Goal: Task Accomplishment & Management: Use online tool/utility

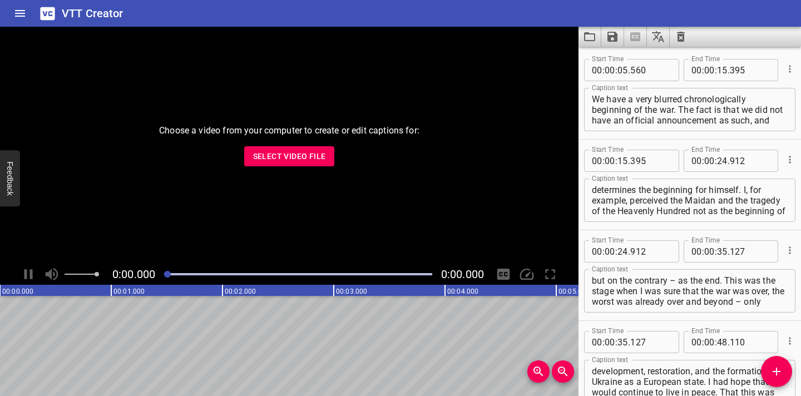
scroll to position [4691, 0]
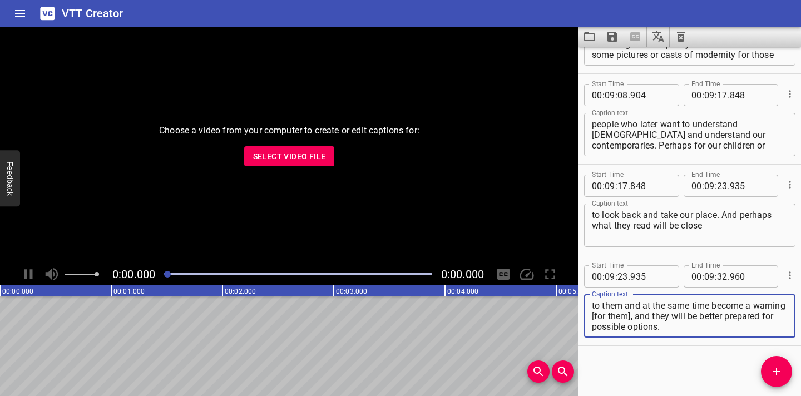
click at [679, 37] on icon "Clear captions" at bounding box center [680, 36] width 13 height 13
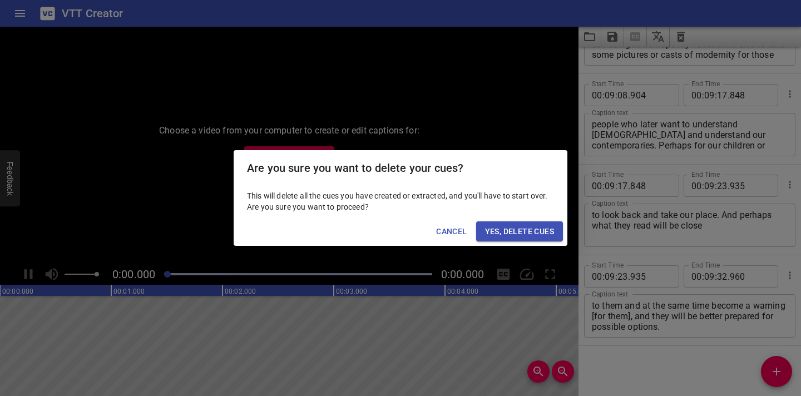
click at [546, 230] on span "Yes, Delete Cues" at bounding box center [519, 232] width 69 height 14
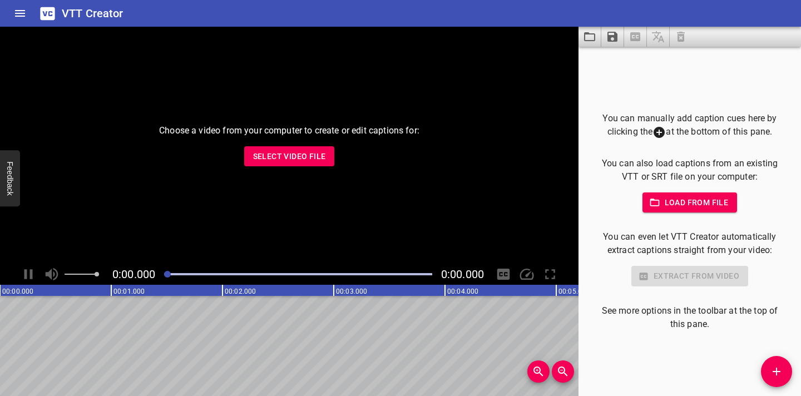
click at [285, 159] on span "Select Video File" at bounding box center [289, 157] width 73 height 14
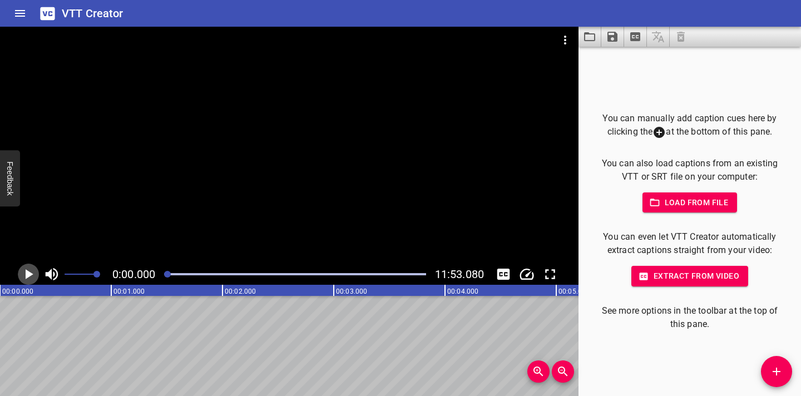
click at [30, 274] on icon "Play/Pause" at bounding box center [30, 274] width 8 height 10
click at [32, 269] on icon "Play/Pause" at bounding box center [28, 274] width 17 height 17
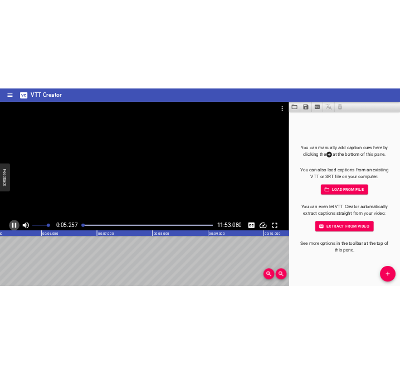
scroll to position [0, 606]
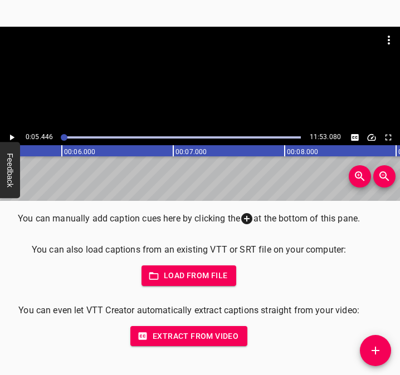
click at [387, 354] on span "Add Cue" at bounding box center [374, 350] width 31 height 13
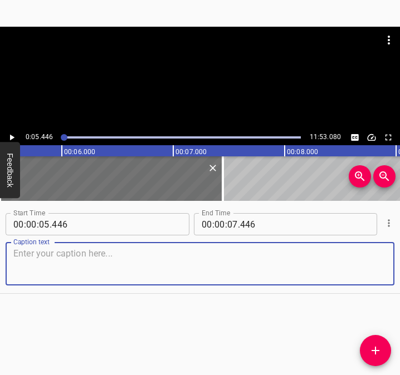
click at [60, 264] on textarea at bounding box center [199, 264] width 373 height 32
paste textarea "All my life, everything stopped. And what exactly should I do next? Of course, …"
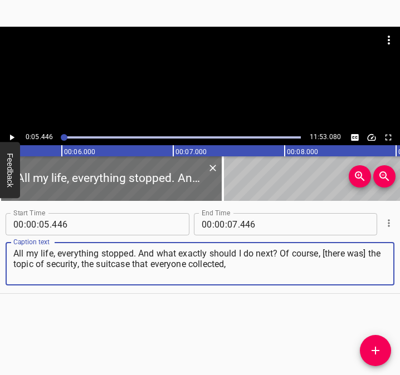
type textarea "All my life, everything stopped. And what exactly should I do next? Of course, …"
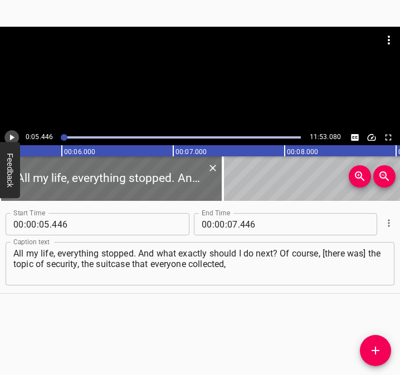
click at [13, 136] on icon "Play/Pause" at bounding box center [12, 138] width 4 height 6
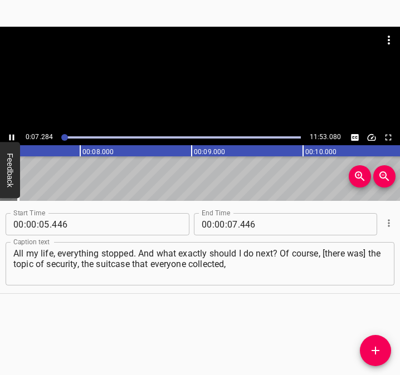
scroll to position [0, 840]
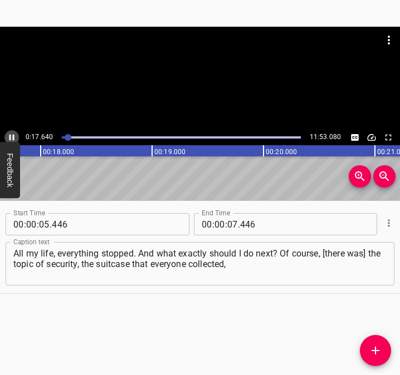
click at [8, 135] on icon "Play/Pause" at bounding box center [12, 137] width 10 height 10
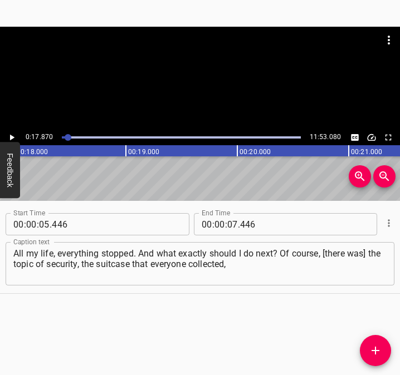
click at [8, 134] on icon "Play/Pause" at bounding box center [12, 137] width 10 height 10
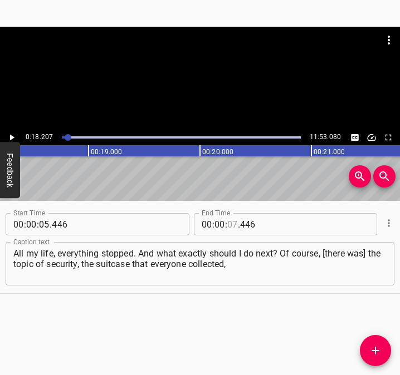
click at [227, 222] on input "number" at bounding box center [232, 224] width 11 height 22
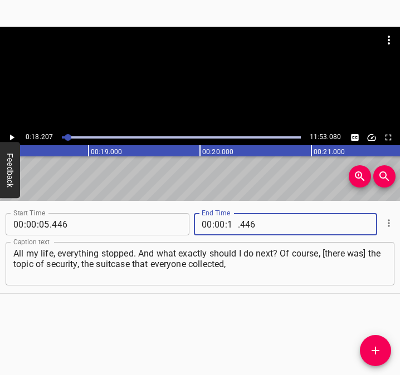
type input "18"
type input "207"
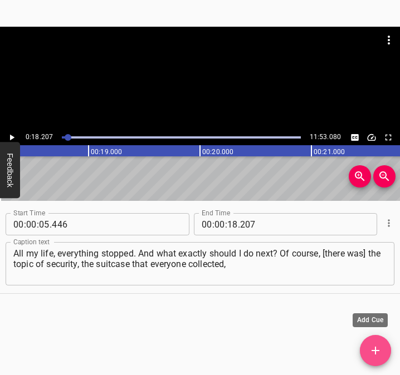
click at [381, 351] on icon "Add Cue" at bounding box center [374, 350] width 13 height 13
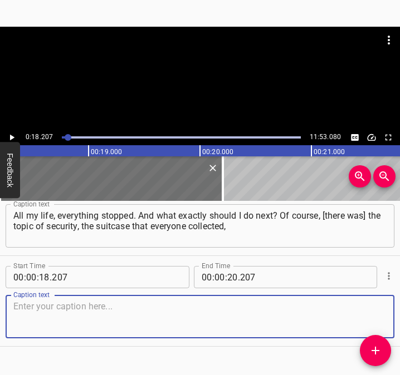
scroll to position [60, 0]
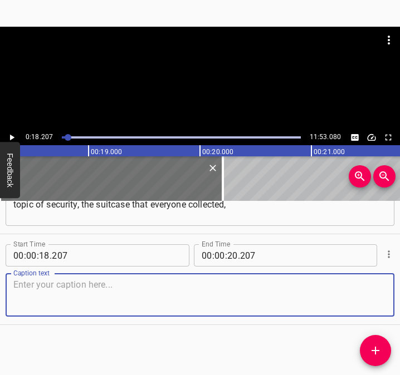
drag, startPoint x: 368, startPoint y: 299, endPoint x: 412, endPoint y: 283, distance: 46.8
click at [400, 283] on html "Caption Editor Batch Transcribe Login Sign Up Privacy Contact 0:18.207 11:53.08…" at bounding box center [200, 187] width 400 height 375
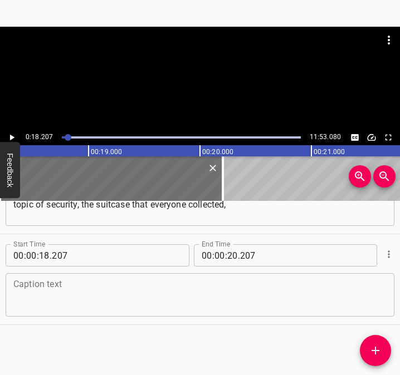
click at [38, 287] on textarea at bounding box center [199, 295] width 373 height 32
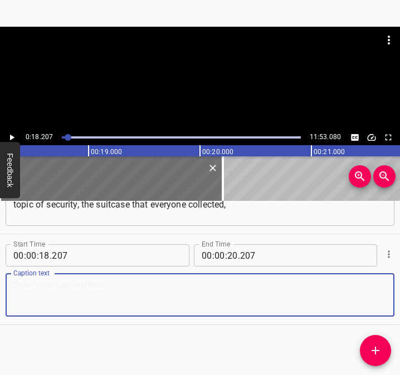
paste textarea "the suitcase with documents and everything else. But we didn't really collect i…"
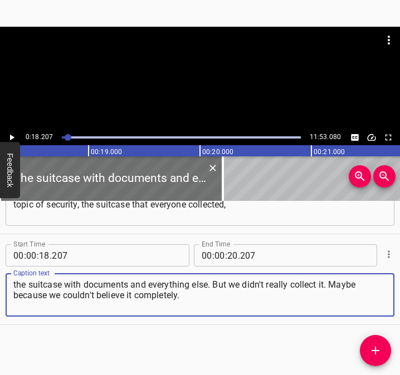
type textarea "the suitcase with documents and everything else. But we didn't really collect i…"
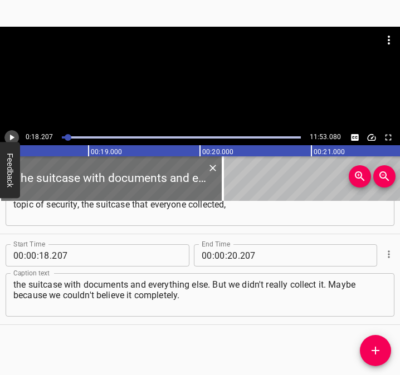
click at [10, 132] on icon "Play/Pause" at bounding box center [12, 137] width 10 height 10
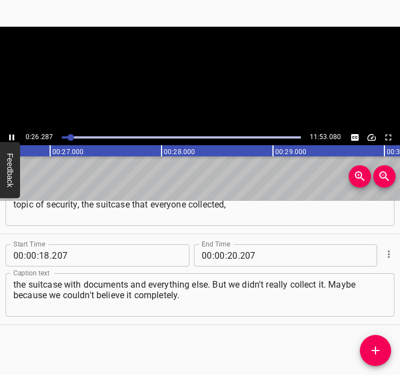
click at [10, 132] on icon "Play/Pause" at bounding box center [12, 137] width 10 height 10
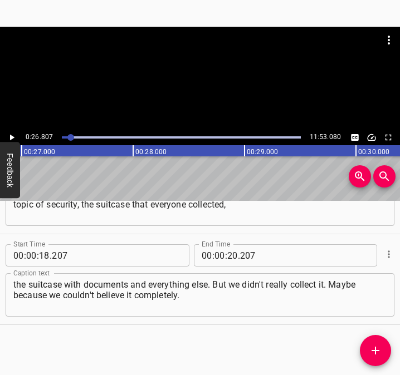
click at [10, 132] on icon "Play/Pause" at bounding box center [12, 137] width 10 height 10
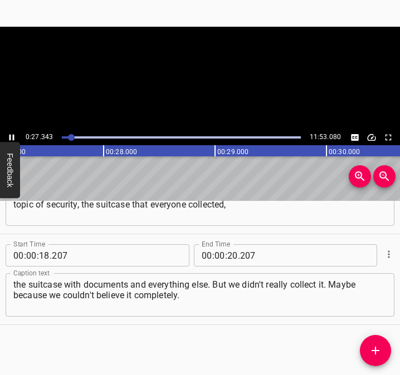
click at [10, 132] on icon "Play/Pause" at bounding box center [12, 137] width 10 height 10
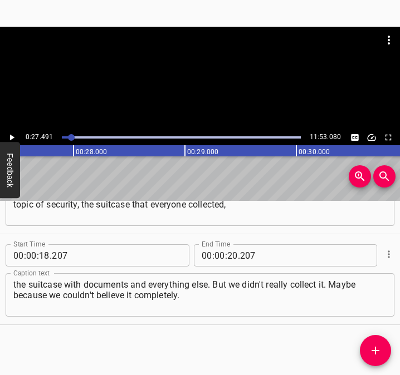
scroll to position [0, 3059]
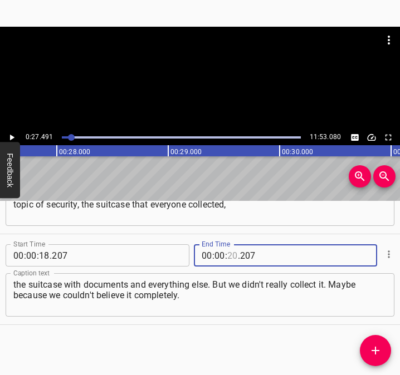
click at [228, 253] on input "number" at bounding box center [232, 255] width 11 height 22
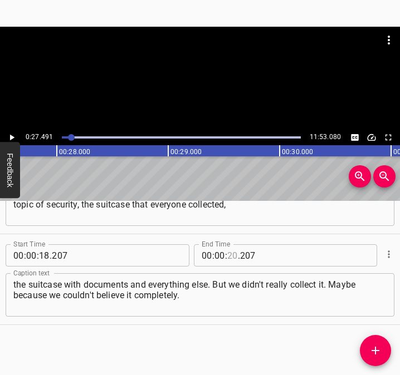
type input "20"
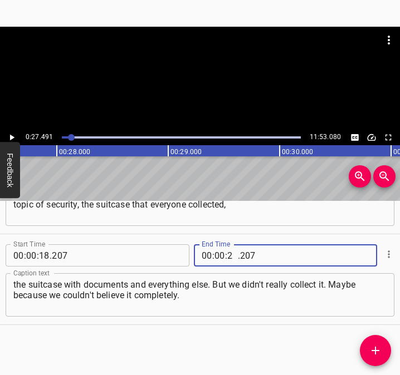
type input "27"
type input "491"
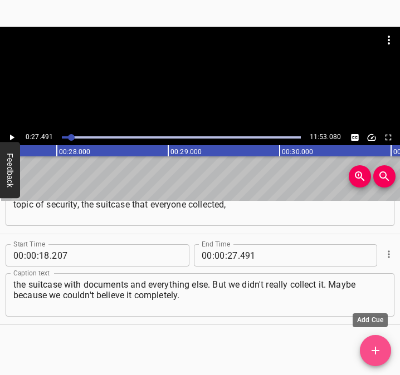
click at [384, 348] on span "Add Cue" at bounding box center [374, 350] width 31 height 13
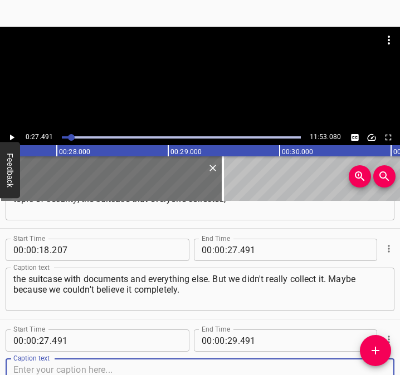
scroll to position [150, 0]
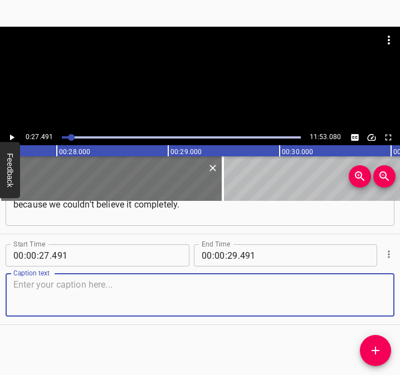
drag, startPoint x: 370, startPoint y: 306, endPoint x: 383, endPoint y: 302, distance: 13.9
click at [378, 303] on div "Caption text" at bounding box center [200, 294] width 388 height 43
click at [85, 282] on textarea at bounding box center [199, 295] width 373 height 32
paste textarea "And there was also such a moment: if you start collecting something, you will s…"
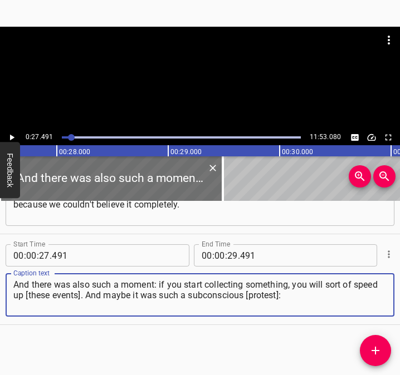
type textarea "And there was also such a moment: if you start collecting something, you will s…"
drag, startPoint x: 315, startPoint y: 289, endPoint x: 7, endPoint y: 277, distance: 308.0
click at [7, 277] on div "And there was also such a moment: if you start collecting something, you will s…" at bounding box center [200, 294] width 388 height 43
drag, startPoint x: 27, startPoint y: 305, endPoint x: 21, endPoint y: 295, distance: 11.3
click at [26, 303] on textarea "And there was also such a moment: if you start collecting something, you will s…" at bounding box center [199, 295] width 373 height 32
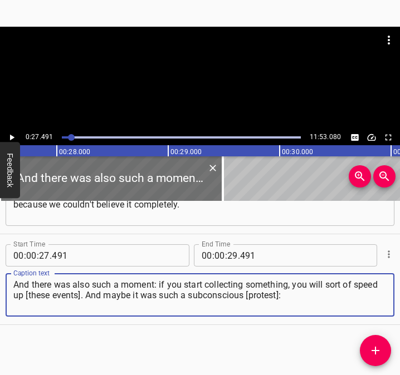
drag, startPoint x: 14, startPoint y: 287, endPoint x: 320, endPoint y: 315, distance: 306.8
click at [320, 315] on div "And there was also such a moment: if you start collecting something, you will s…" at bounding box center [200, 294] width 388 height 43
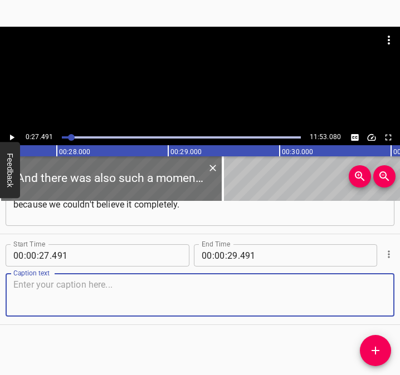
paste textarea "And there was also such a moment: if you start collecting something, you will s…"
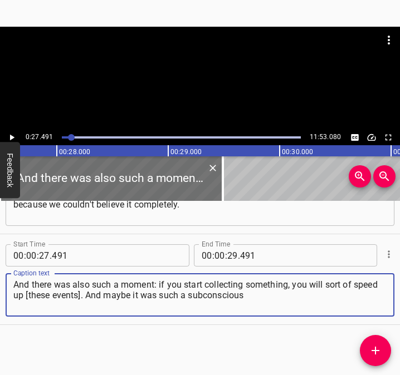
type textarea "And there was also such a moment: if you start collecting something, you will s…"
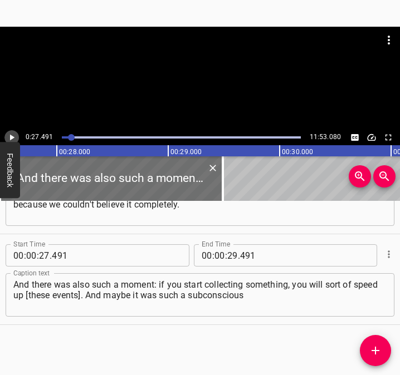
click at [14, 137] on icon "Play/Pause" at bounding box center [12, 137] width 10 height 10
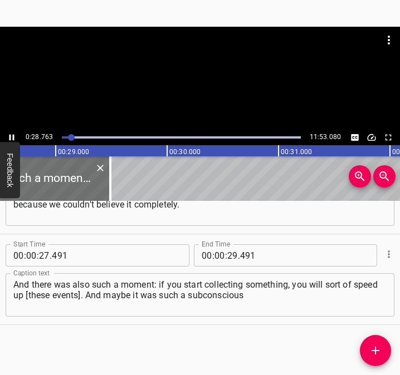
scroll to position [0, 3201]
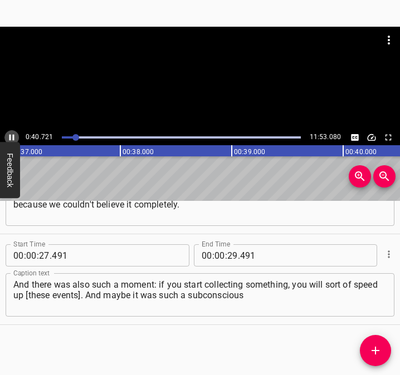
click at [14, 135] on icon "Play/Pause" at bounding box center [12, 137] width 10 height 10
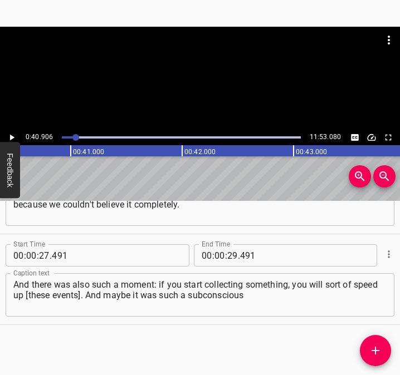
scroll to position [0, 4552]
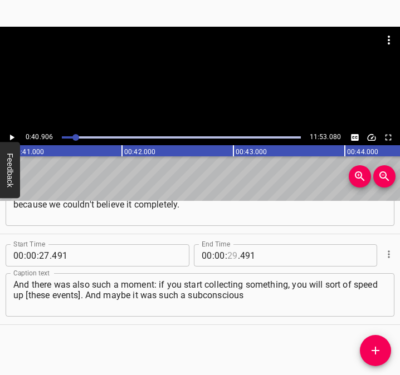
click at [228, 255] on input "number" at bounding box center [232, 255] width 11 height 22
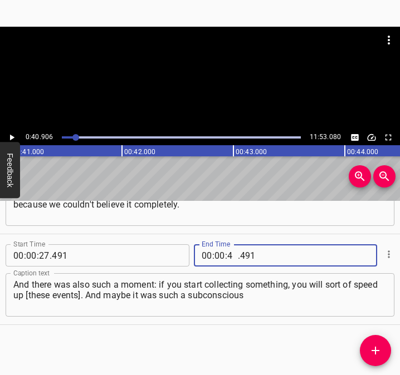
type input "40"
type input "906"
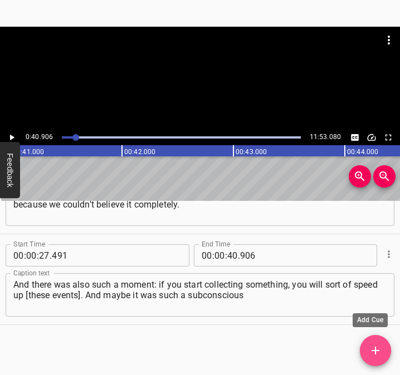
drag, startPoint x: 372, startPoint y: 346, endPoint x: 398, endPoint y: 318, distance: 38.2
click at [372, 346] on icon "Add Cue" at bounding box center [374, 350] width 13 height 13
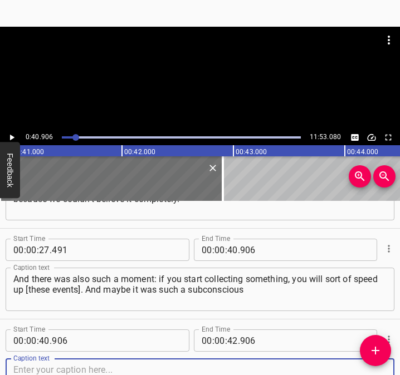
scroll to position [241, 0]
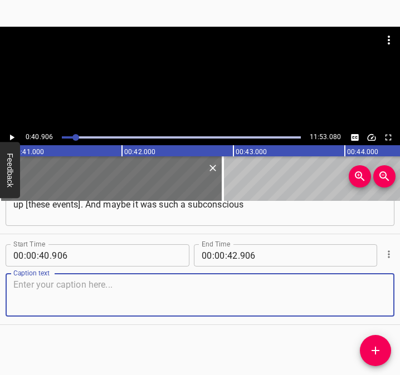
drag, startPoint x: 358, startPoint y: 293, endPoint x: 374, endPoint y: 285, distance: 18.2
click at [374, 285] on textarea at bounding box center [199, 295] width 373 height 32
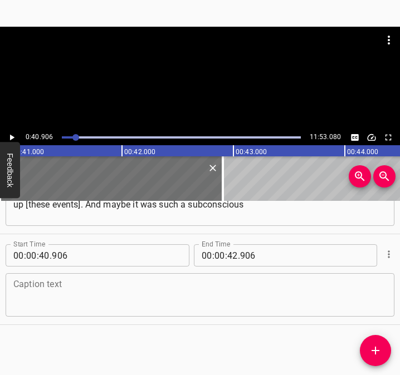
click at [45, 289] on textarea at bounding box center [199, 295] width 373 height 32
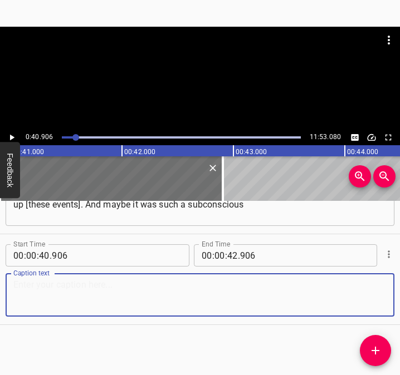
paste textarea "[protest]: don't do anything, don't collect anything, because it's about unreal…"
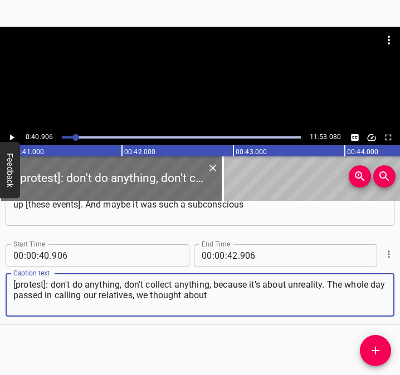
type textarea "[protest]: don't do anything, don't collect anything, because it's about unreal…"
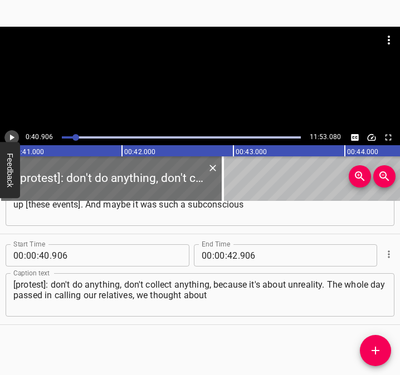
click at [9, 137] on icon "Play/Pause" at bounding box center [12, 137] width 10 height 10
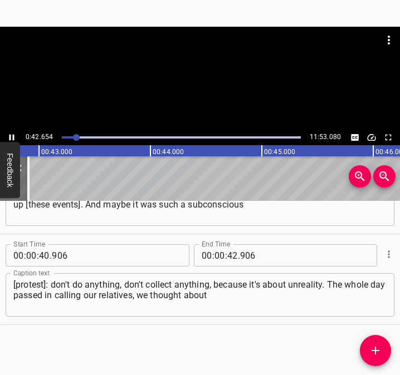
scroll to position [0, 4776]
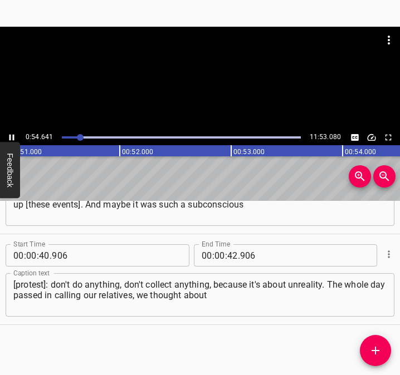
click at [11, 136] on icon "Play/Pause" at bounding box center [12, 137] width 10 height 10
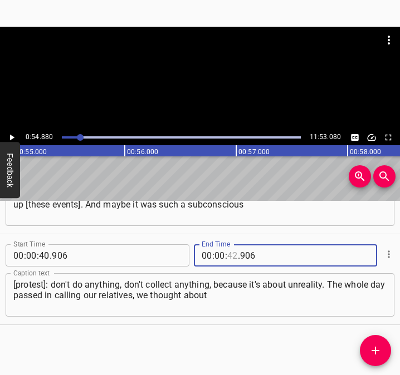
click at [227, 253] on input "number" at bounding box center [232, 255] width 11 height 22
type input "54"
type input "880"
click at [377, 345] on icon "Add Cue" at bounding box center [374, 350] width 13 height 13
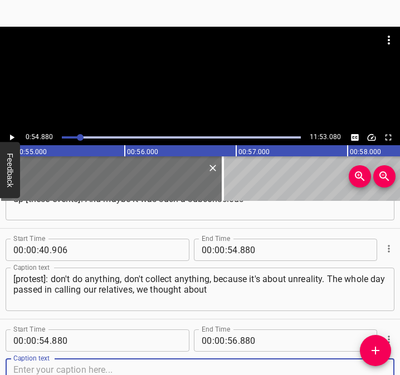
scroll to position [332, 0]
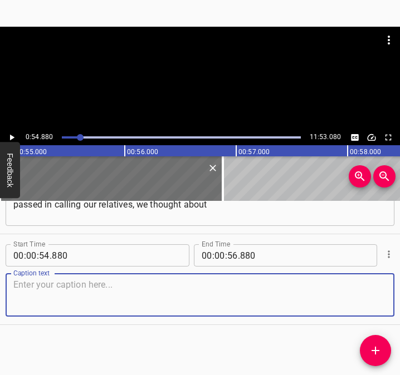
drag, startPoint x: 375, startPoint y: 298, endPoint x: 402, endPoint y: 290, distance: 27.8
click at [400, 290] on html "Caption Editor Batch Transcribe Login Sign Up Privacy Contact 0:54.880 11:53.08…" at bounding box center [200, 187] width 400 height 375
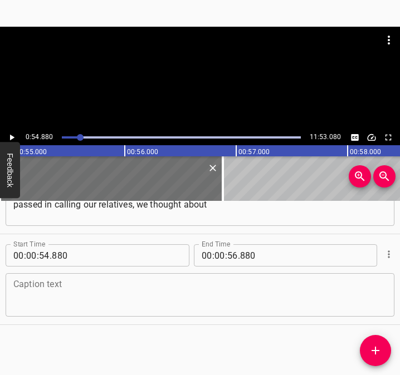
click at [77, 288] on textarea at bounding box center [199, 295] width 373 height 32
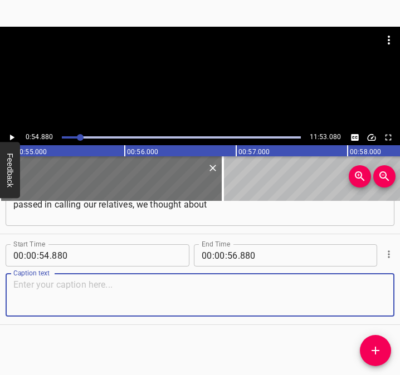
paste textarea "what to do at all, hesitated. Explosions were constantly heard, and it was depr…"
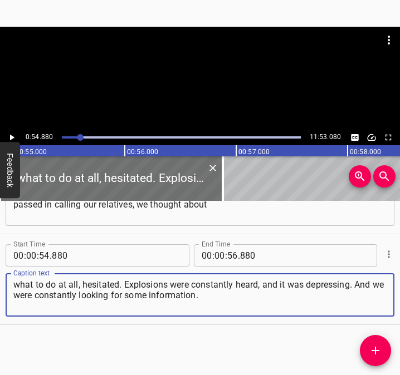
type textarea "what to do at all, hesitated. Explosions were constantly heard, and it was depr…"
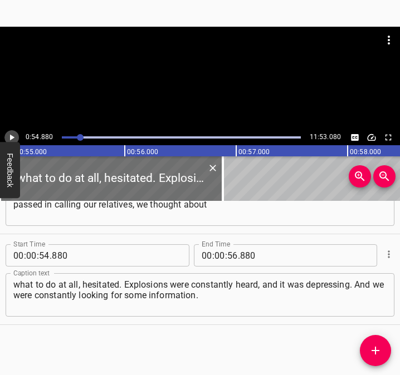
click at [12, 135] on icon "Play/Pause" at bounding box center [12, 137] width 10 height 10
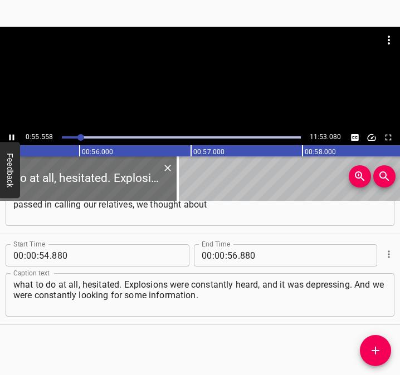
scroll to position [0, 6182]
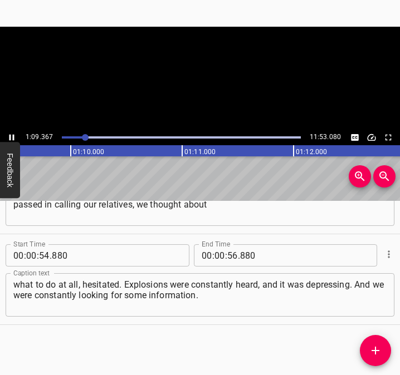
click at [12, 136] on icon "Play/Pause" at bounding box center [12, 137] width 10 height 10
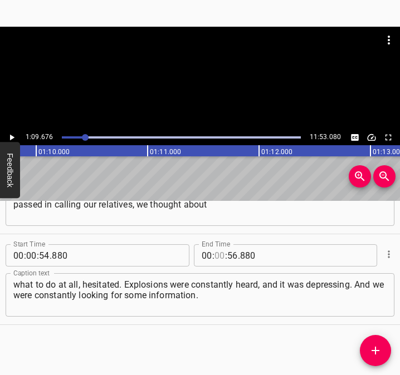
click at [218, 250] on input "number" at bounding box center [219, 255] width 11 height 22
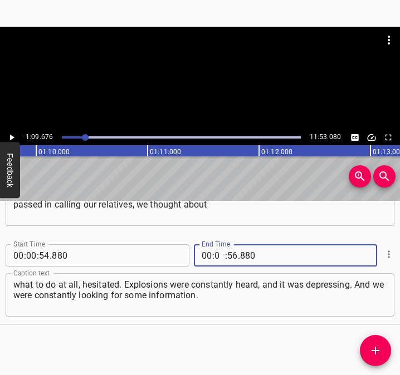
type input "01"
type input "09"
type input "676"
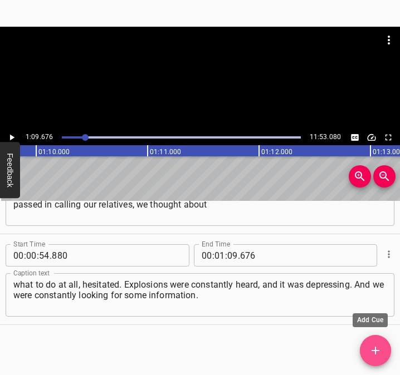
click at [381, 354] on icon "Add Cue" at bounding box center [374, 350] width 13 height 13
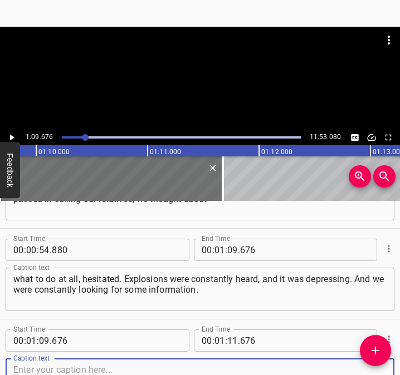
scroll to position [422, 0]
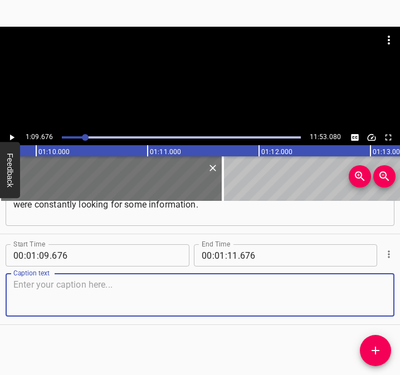
drag, startPoint x: 364, startPoint y: 300, endPoint x: 396, endPoint y: 291, distance: 32.4
click at [379, 296] on div "Caption text" at bounding box center [200, 294] width 388 height 43
click at [37, 284] on textarea at bounding box center [199, 295] width 373 height 32
paste textarea "Maybe we think so? Or maybe now everything will roll back and stop somehow? And…"
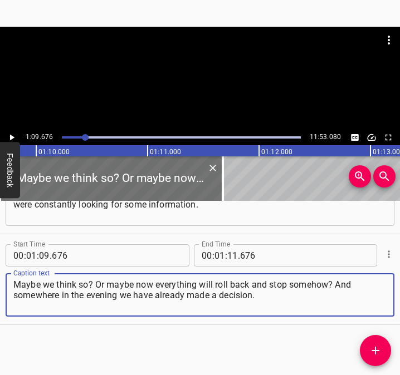
type textarea "Maybe we think so? Or maybe now everything will roll back and stop somehow? And…"
click at [10, 136] on icon "Play/Pause" at bounding box center [12, 138] width 4 height 6
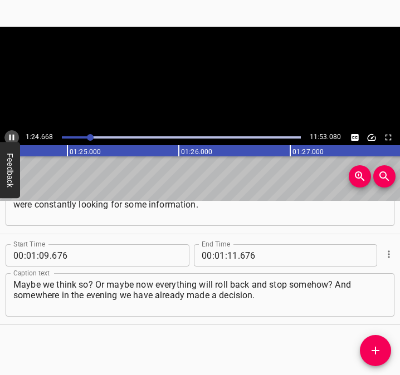
click at [10, 135] on icon "Play/Pause" at bounding box center [11, 138] width 5 height 6
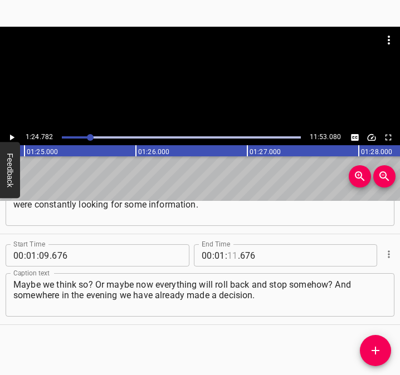
click at [232, 254] on input "number" at bounding box center [232, 255] width 11 height 22
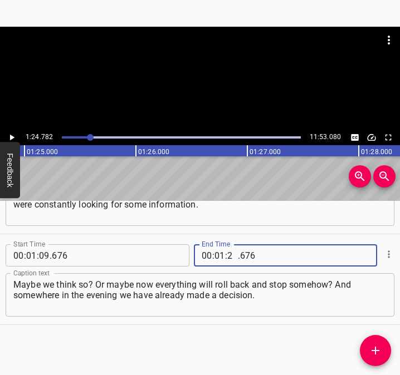
type input "24"
type input "782"
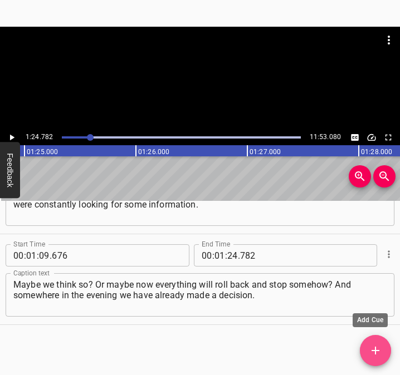
click at [372, 346] on icon "Add Cue" at bounding box center [374, 350] width 13 height 13
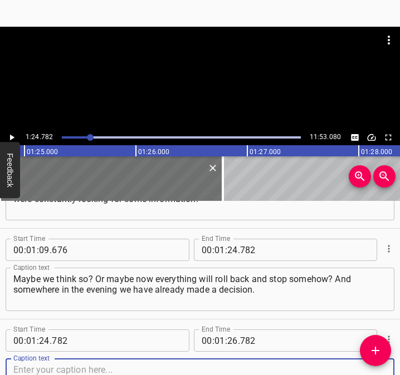
scroll to position [513, 0]
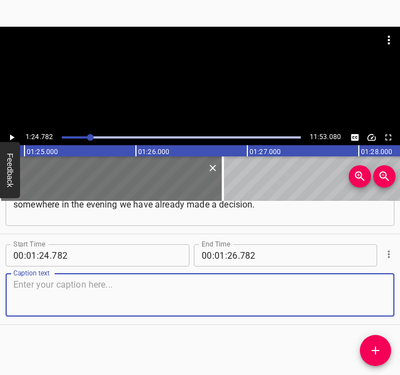
drag, startPoint x: 366, startPoint y: 298, endPoint x: 393, endPoint y: 295, distance: 26.9
click at [393, 295] on div "Start Time 00 : 00 : 05 . 446 Start Time End Time 00 : 00 : 18 . 207 End Time C…" at bounding box center [200, 288] width 400 height 174
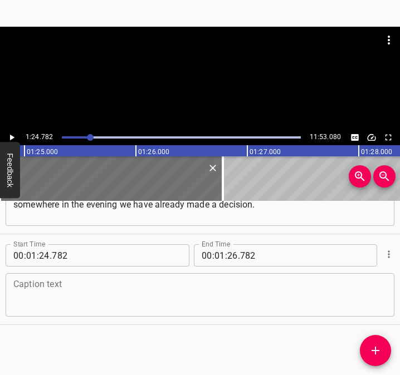
click at [37, 295] on textarea at bounding box center [199, 295] width 373 height 32
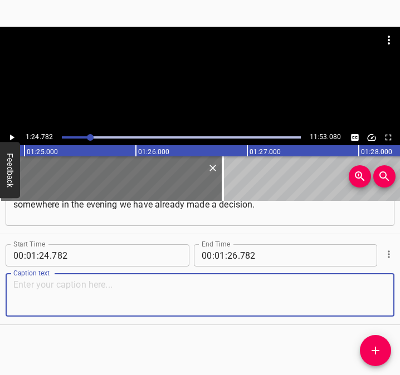
paste textarea "I have two children, my son lives with us, and my daughter was just studying, s…"
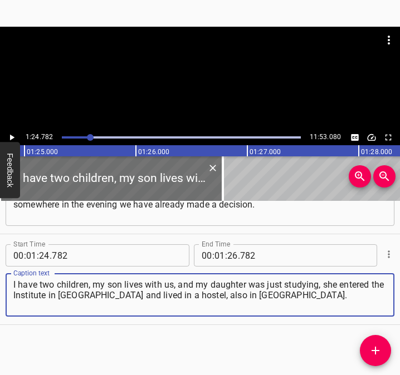
type textarea "I have two children, my son lives with us, and my daughter was just studying, s…"
click at [11, 137] on icon "Play/Pause" at bounding box center [12, 138] width 4 height 6
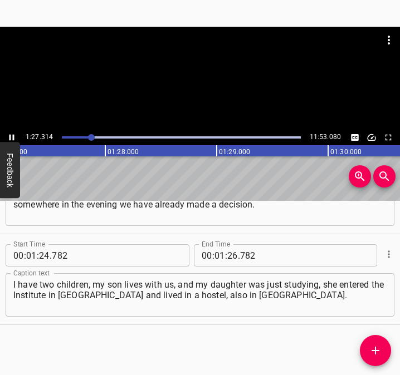
scroll to position [0, 9716]
click at [13, 133] on icon "Play/Pause" at bounding box center [12, 137] width 10 height 10
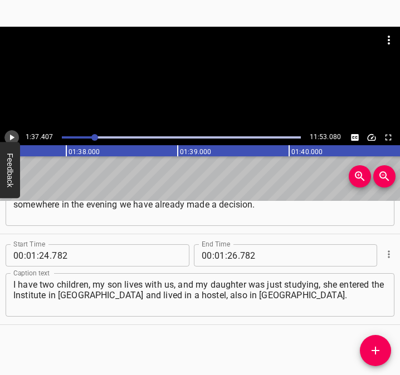
click at [13, 133] on icon "Play/Pause" at bounding box center [12, 137] width 10 height 10
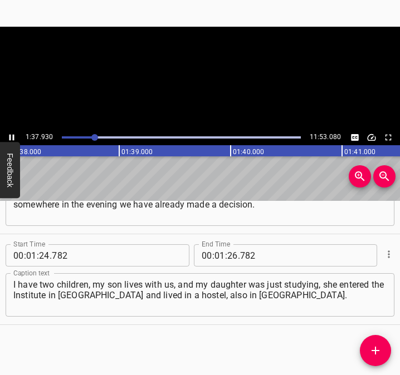
click at [13, 133] on icon "Play/Pause" at bounding box center [12, 137] width 10 height 10
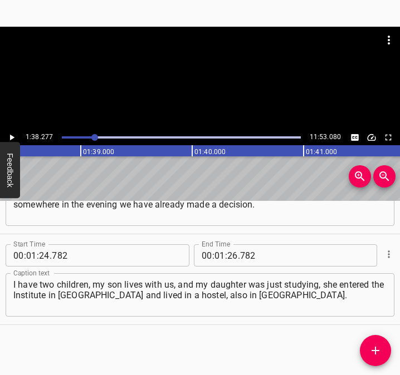
click at [13, 133] on icon "Play/Pause" at bounding box center [12, 137] width 10 height 10
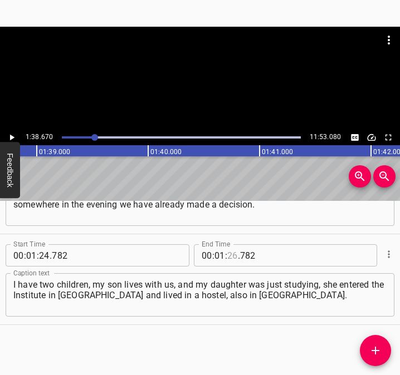
click at [229, 249] on input "number" at bounding box center [232, 255] width 11 height 22
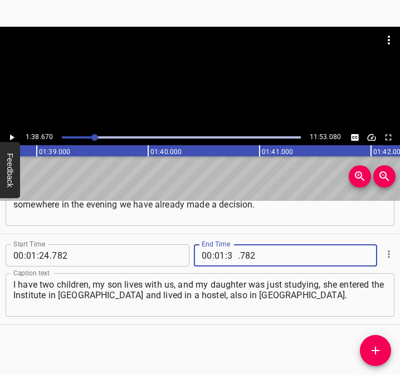
type input "38"
type input "670"
drag, startPoint x: 372, startPoint y: 347, endPoint x: 378, endPoint y: 341, distance: 8.3
click at [372, 346] on icon "Add Cue" at bounding box center [374, 350] width 13 height 13
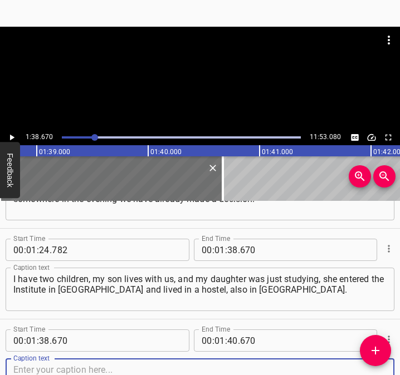
scroll to position [604, 0]
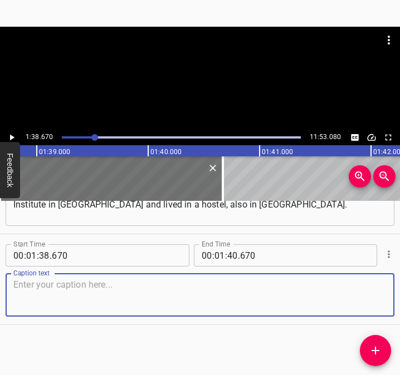
click at [367, 281] on textarea at bounding box center [199, 295] width 373 height 32
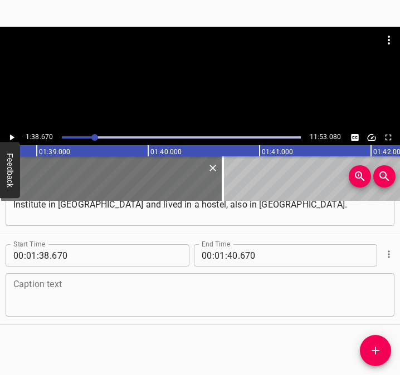
click at [27, 302] on textarea at bounding box center [199, 295] width 373 height 32
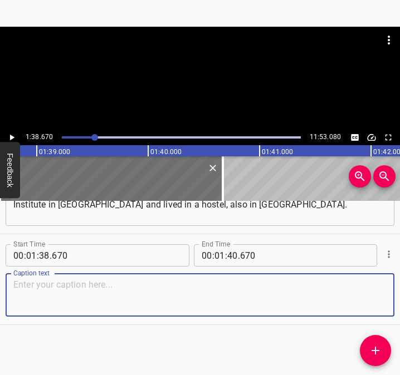
paste textarea "And we had to get ready somehow. Where to go? Cat, dog, fish... Of course, you …"
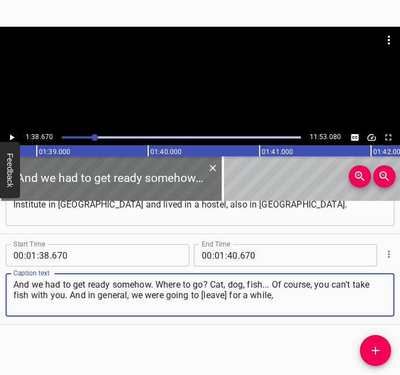
type textarea "And we had to get ready somehow. Where to go? Cat, dog, fish... Of course, you …"
click at [9, 138] on icon "Play/Pause" at bounding box center [12, 137] width 10 height 10
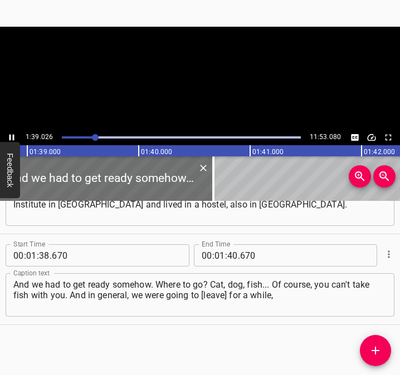
scroll to position [0, 11019]
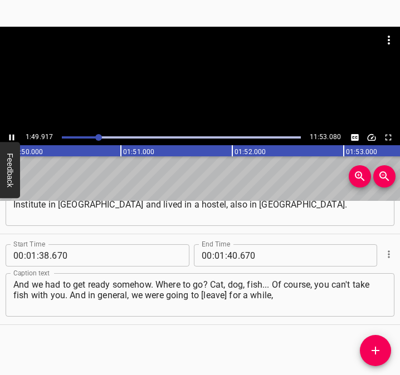
click at [9, 137] on icon "Play/Pause" at bounding box center [12, 137] width 10 height 10
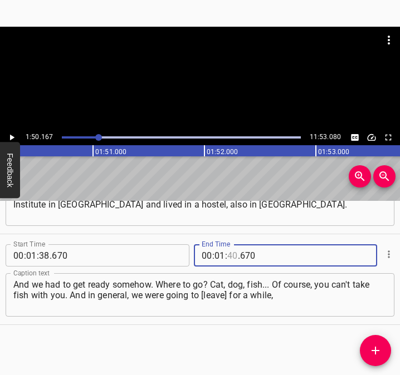
click at [227, 259] on input "number" at bounding box center [232, 255] width 11 height 22
type input "50"
type input "167"
click at [376, 347] on icon "Add Cue" at bounding box center [374, 350] width 13 height 13
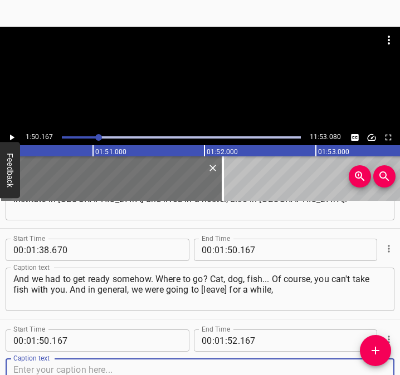
scroll to position [694, 0]
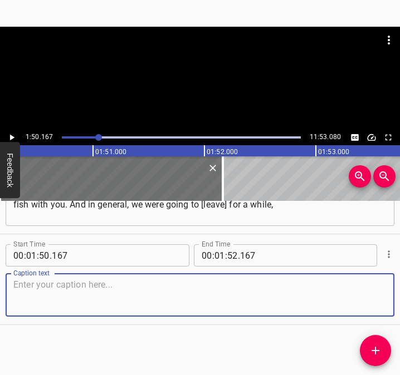
drag, startPoint x: 367, startPoint y: 296, endPoint x: 399, endPoint y: 285, distance: 34.1
click at [378, 291] on div "Caption text" at bounding box center [200, 294] width 388 height 43
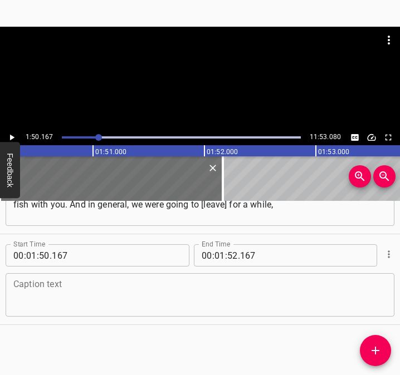
click at [33, 308] on textarea at bounding box center [199, 295] width 373 height 32
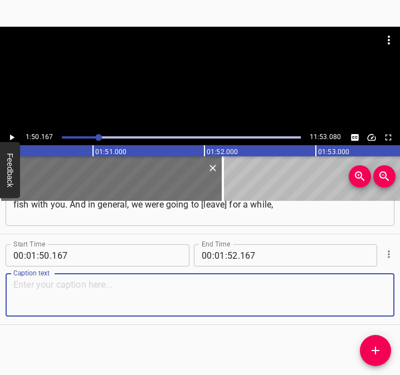
paste textarea "maybe for a few days, to understand [the situation]. [We thought] while it's lo…"
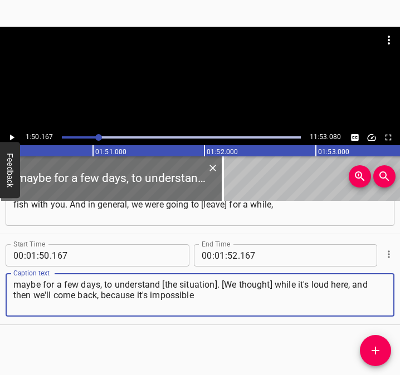
type textarea "maybe for a few days, to understand [the situation]. [We thought] while it's lo…"
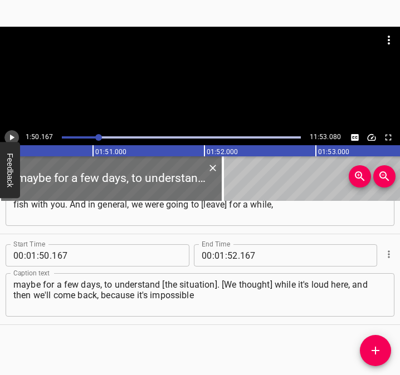
click at [14, 134] on icon "Play/Pause" at bounding box center [12, 137] width 10 height 10
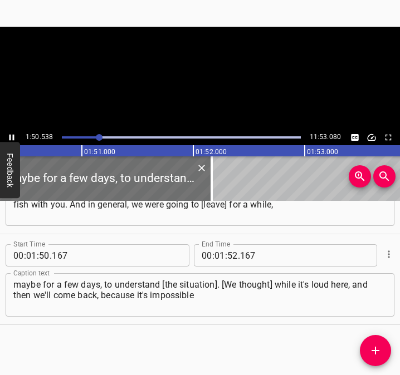
scroll to position [0, 12301]
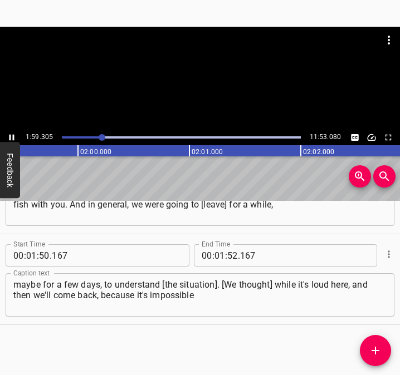
click at [7, 137] on icon "Play/Pause" at bounding box center [12, 137] width 10 height 10
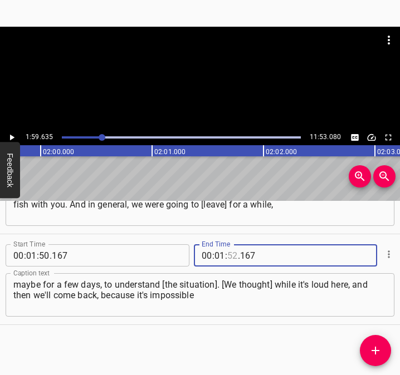
click at [228, 256] on input "number" at bounding box center [232, 255] width 11 height 22
type input "59"
type input "635"
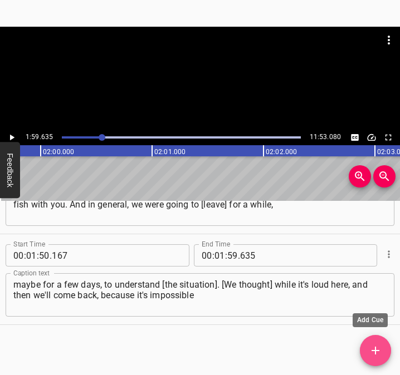
click at [380, 347] on icon "Add Cue" at bounding box center [374, 350] width 13 height 13
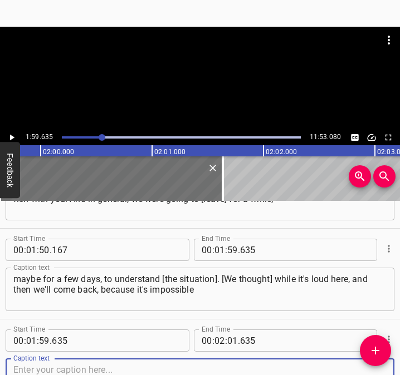
scroll to position [785, 0]
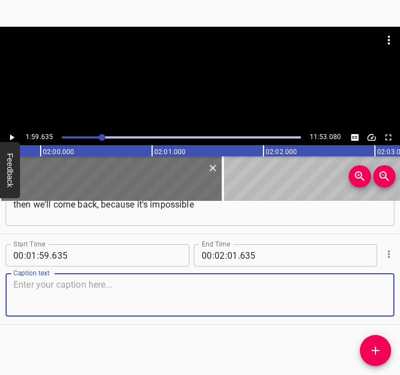
drag, startPoint x: 365, startPoint y: 297, endPoint x: 407, endPoint y: 291, distance: 42.2
click at [400, 291] on html "Caption Editor Batch Transcribe Login Sign Up Privacy Contact 1:59.635 11:53.08…" at bounding box center [200, 187] width 400 height 375
click at [31, 283] on textarea at bounding box center [199, 295] width 373 height 32
paste textarea "for everything to be so serious. Yes, and the world, civilized countries will r…"
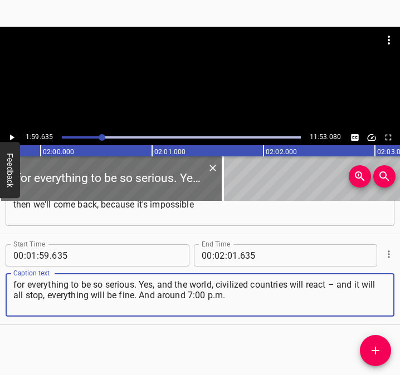
type textarea "for everything to be so serious. Yes, and the world, civilized countries will r…"
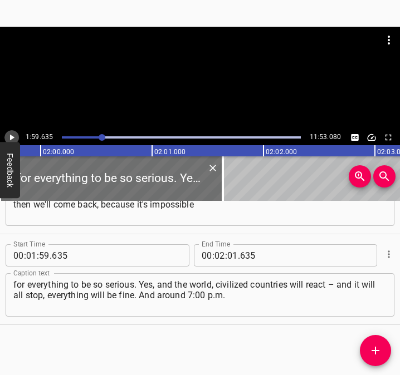
click at [15, 136] on icon "Play/Pause" at bounding box center [12, 137] width 10 height 10
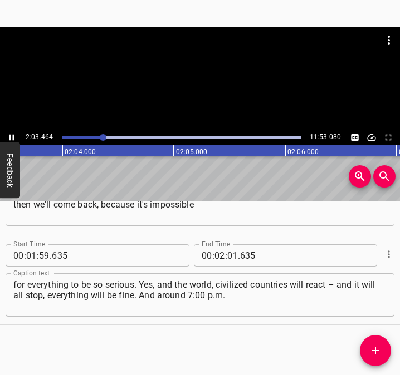
scroll to position [0, 13739]
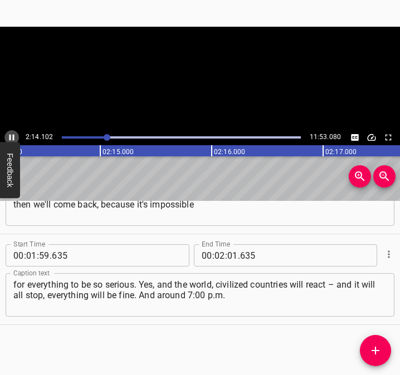
click at [12, 137] on icon "Play/Pause" at bounding box center [12, 137] width 10 height 10
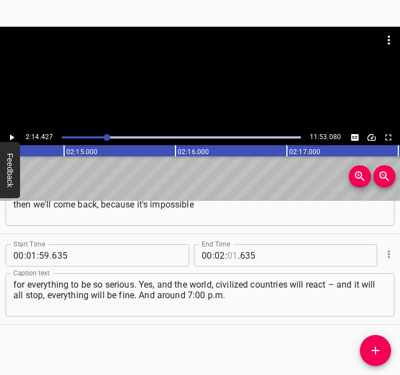
click at [230, 255] on input "number" at bounding box center [232, 255] width 11 height 22
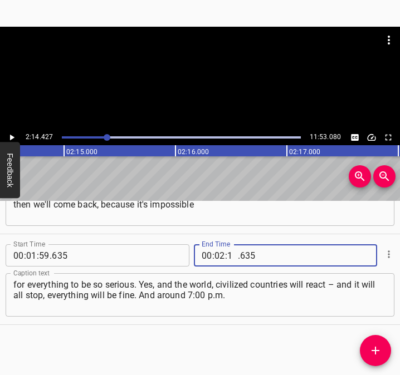
type input "14"
type input "427"
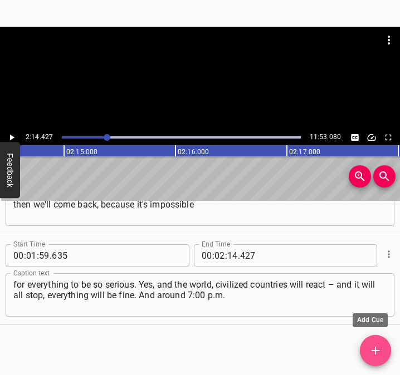
click at [379, 344] on icon "Add Cue" at bounding box center [374, 350] width 13 height 13
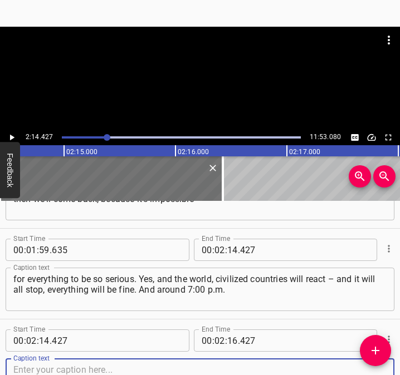
scroll to position [876, 0]
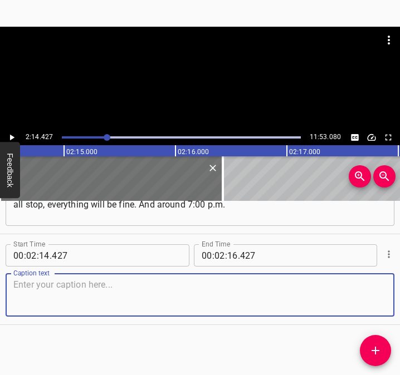
drag, startPoint x: 366, startPoint y: 302, endPoint x: 393, endPoint y: 299, distance: 26.9
click at [381, 300] on div "Caption text" at bounding box center [200, 294] width 388 height 43
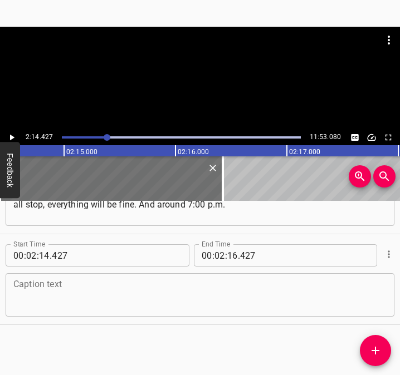
click at [117, 297] on textarea at bounding box center [199, 295] width 373 height 32
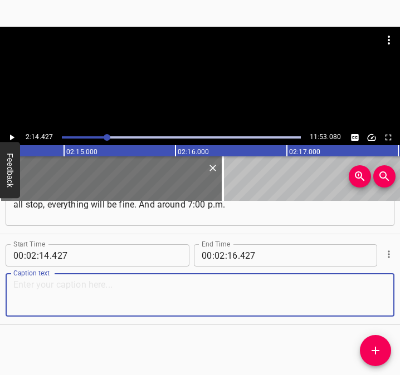
paste textarea "we were already packed up and left. We didn't take many things. We stopped by f…"
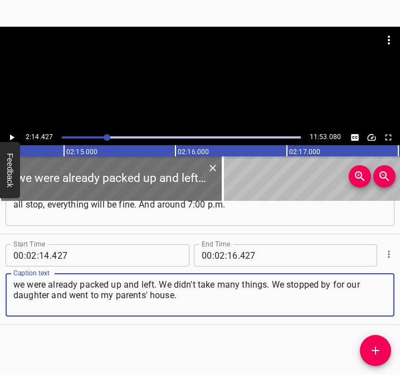
type textarea "we were already packed up and left. We didn't take many things. We stopped by f…"
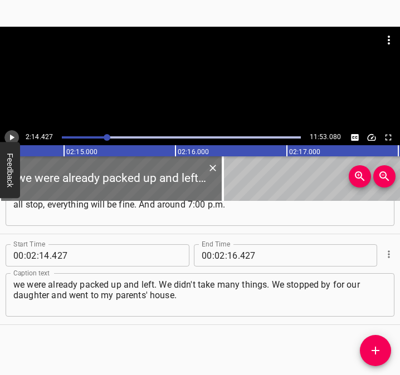
click at [11, 135] on icon "Play/Pause" at bounding box center [12, 137] width 10 height 10
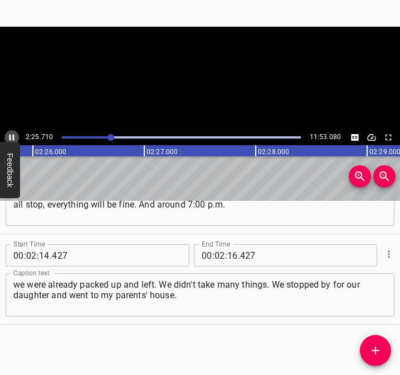
click at [12, 132] on icon "Play/Pause" at bounding box center [12, 137] width 10 height 10
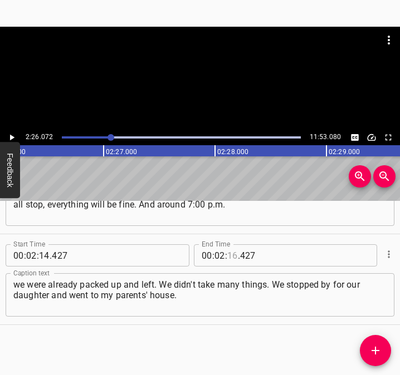
click at [228, 255] on input "number" at bounding box center [232, 255] width 11 height 22
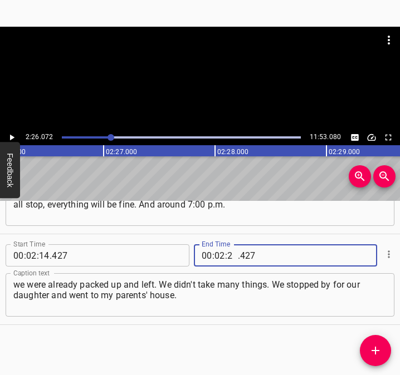
type input "26"
type input "072"
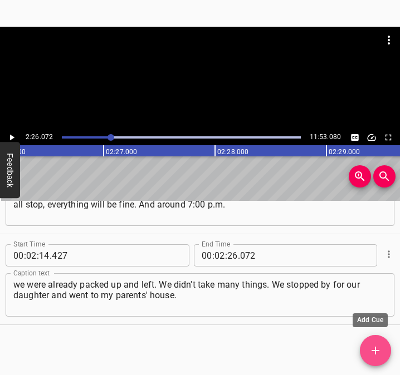
drag, startPoint x: 374, startPoint y: 349, endPoint x: 399, endPoint y: 359, distance: 27.0
click at [374, 349] on icon "Add Cue" at bounding box center [374, 350] width 13 height 13
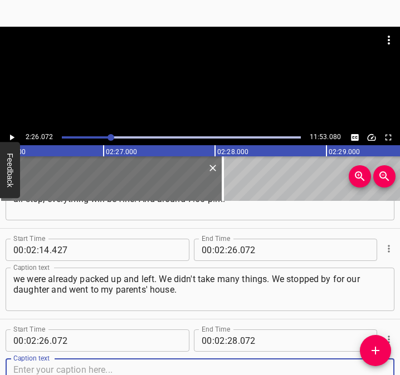
scroll to position [966, 0]
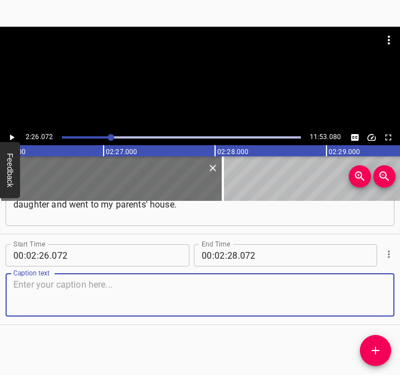
drag, startPoint x: 368, startPoint y: 304, endPoint x: 410, endPoint y: 300, distance: 41.4
click at [400, 300] on html "Caption Editor Batch Transcribe Login Sign Up Privacy Contact 2:26.072 11:53.08…" at bounding box center [200, 187] width 400 height 375
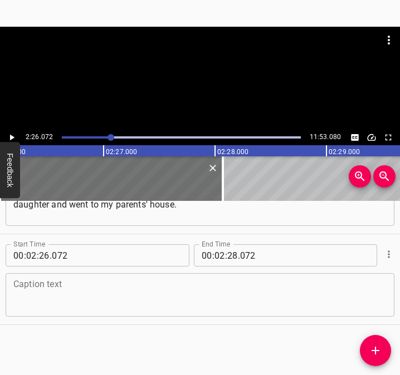
click at [56, 293] on textarea at bounding box center [199, 295] width 373 height 32
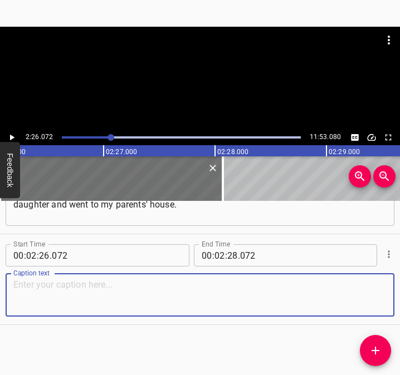
paste textarea "My parents are in [GEOGRAPHIC_DATA] region. Not very far from [GEOGRAPHIC_DATA]…"
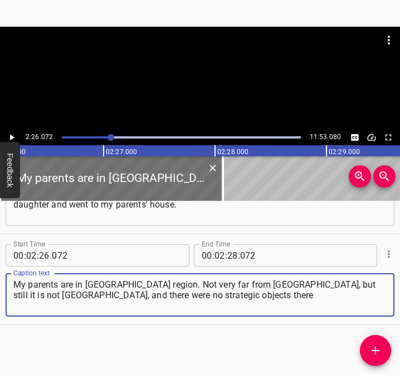
type textarea "My parents are in [GEOGRAPHIC_DATA] region. Not very far from [GEOGRAPHIC_DATA]…"
click at [7, 139] on icon "Play/Pause" at bounding box center [12, 137] width 10 height 10
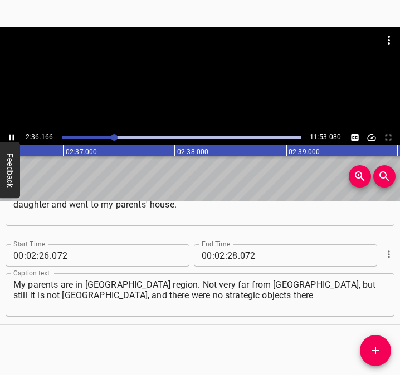
click at [10, 137] on icon "Play/Pause" at bounding box center [11, 138] width 5 height 6
click at [231, 257] on input "number" at bounding box center [232, 255] width 11 height 22
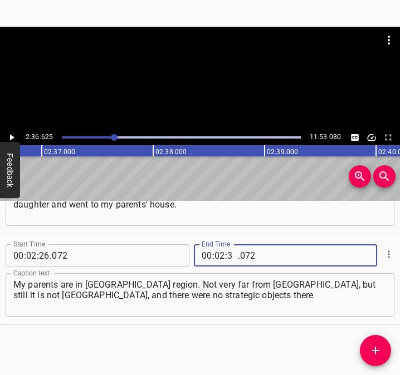
type input "36"
type input "625"
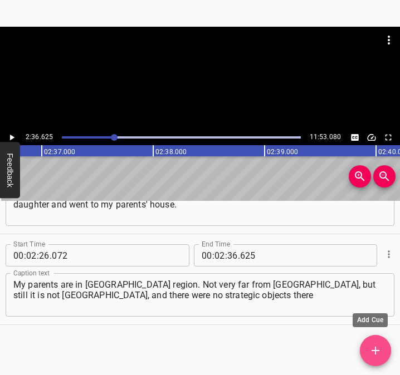
click at [379, 350] on icon "Add Cue" at bounding box center [374, 350] width 13 height 13
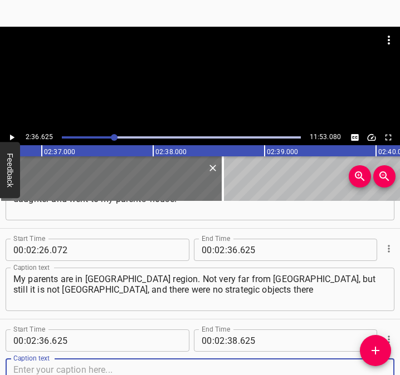
scroll to position [1057, 0]
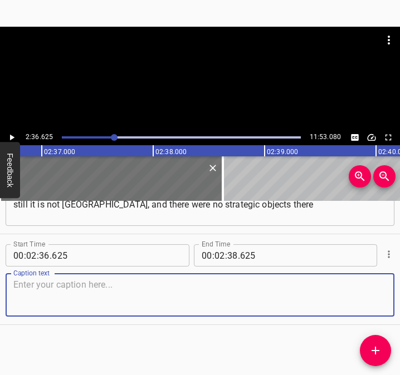
drag, startPoint x: 373, startPoint y: 295, endPoint x: 391, endPoint y: 294, distance: 17.8
click at [385, 294] on div "Start Time 00 : 02 : 36 . 625 Start Time End Time 00 : 02 : 38 . 625 End Time C…" at bounding box center [200, 279] width 400 height 90
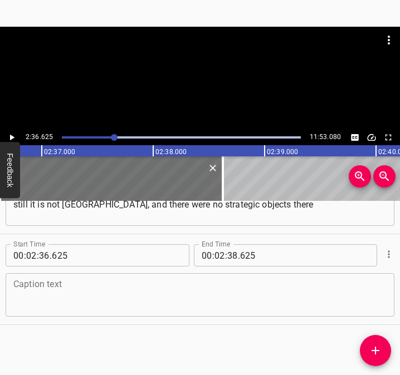
click at [12, 292] on div "Caption text" at bounding box center [200, 294] width 388 height 43
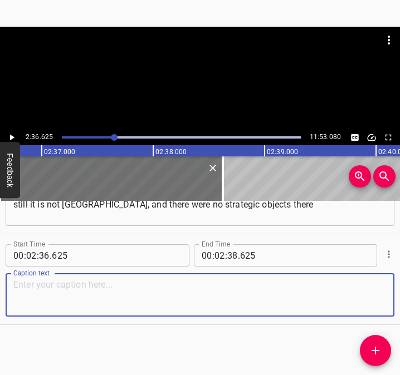
paste textarea "and there was nothing that could pose a threat, so we decided to move there for…"
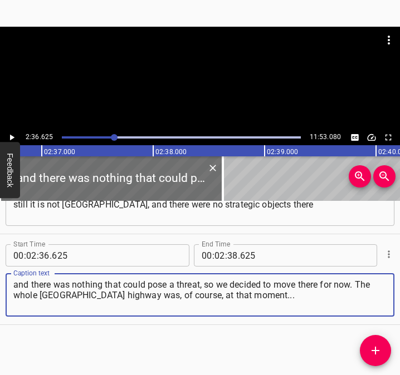
type textarea "and there was nothing that could pose a threat, so we decided to move there for…"
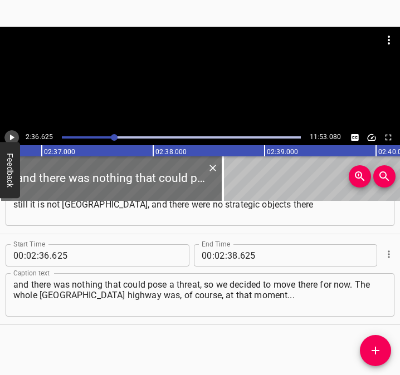
click at [12, 134] on icon "Play/Pause" at bounding box center [12, 137] width 10 height 10
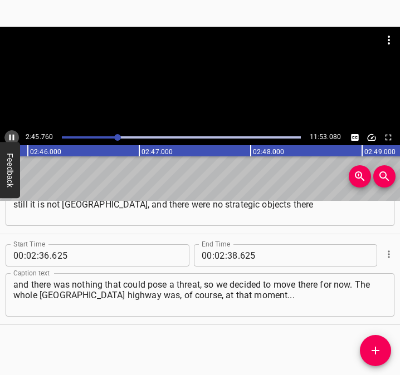
click at [12, 137] on icon "Play/Pause" at bounding box center [12, 137] width 10 height 10
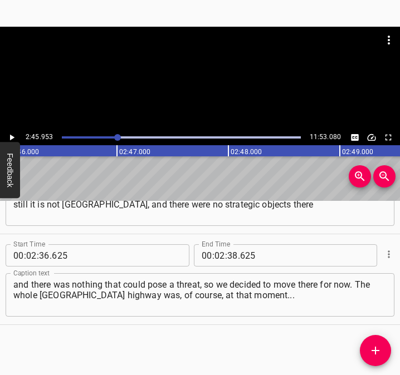
click at [12, 137] on icon "Play/Pause" at bounding box center [12, 138] width 4 height 6
click at [12, 137] on icon "Play/Pause" at bounding box center [12, 137] width 10 height 10
click at [12, 137] on icon "Play/Pause" at bounding box center [12, 138] width 4 height 6
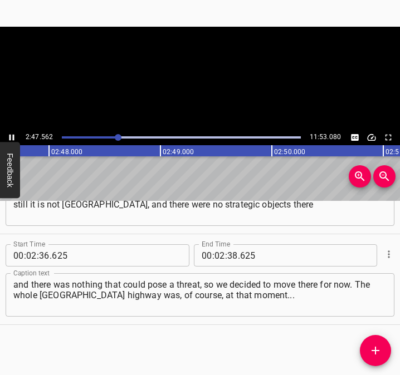
click at [12, 137] on icon "Play/Pause" at bounding box center [12, 137] width 10 height 10
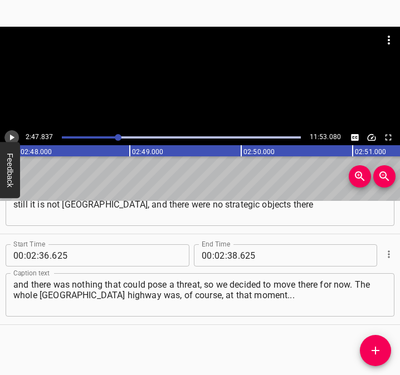
click at [12, 137] on icon "Play/Pause" at bounding box center [12, 138] width 4 height 6
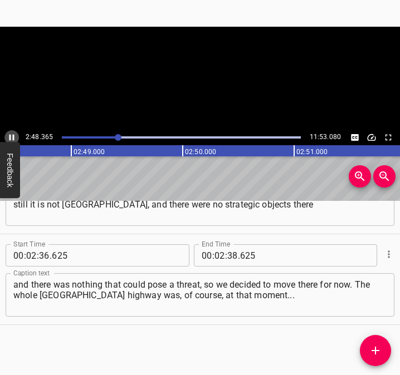
click at [12, 137] on icon "Play/Pause" at bounding box center [12, 137] width 10 height 10
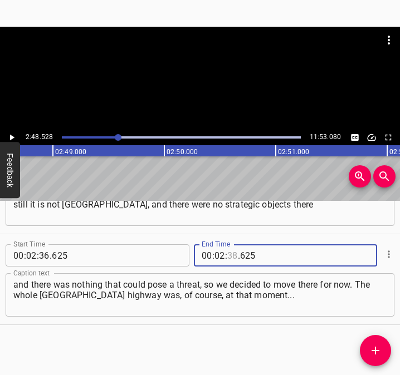
click at [227, 255] on input "number" at bounding box center [232, 255] width 11 height 22
type input "48"
type input "528"
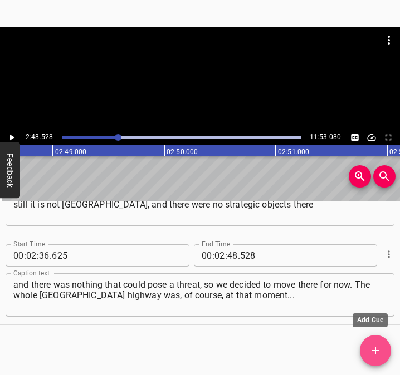
click at [380, 350] on icon "Add Cue" at bounding box center [374, 350] width 13 height 13
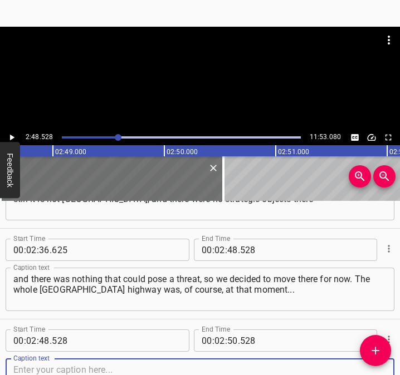
scroll to position [1148, 0]
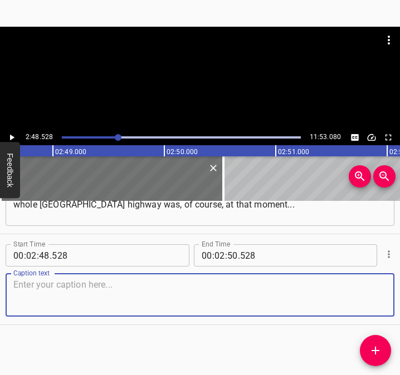
click at [378, 292] on div "Caption text" at bounding box center [200, 294] width 388 height 43
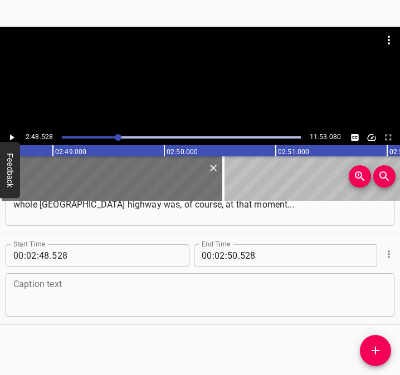
drag, startPoint x: 42, startPoint y: 294, endPoint x: 47, endPoint y: 287, distance: 8.8
click at [45, 293] on textarea at bounding box center [199, 295] width 373 height 32
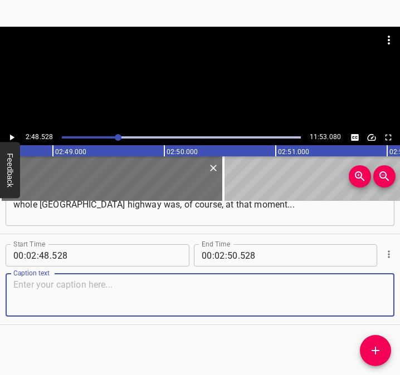
paste textarea "There was something incredible. There was such a flow of cars! So we decided to…"
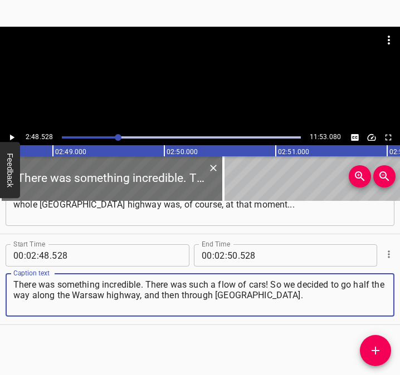
type textarea "There was something incredible. There was such a flow of cars! So we decided to…"
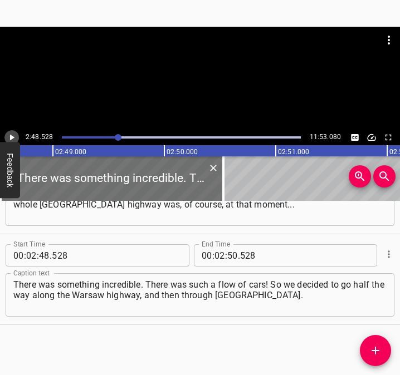
click at [12, 132] on button "Play/Pause" at bounding box center [11, 137] width 14 height 14
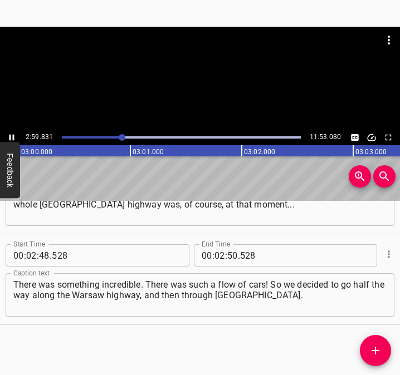
click at [12, 133] on icon "Play/Pause" at bounding box center [12, 137] width 10 height 10
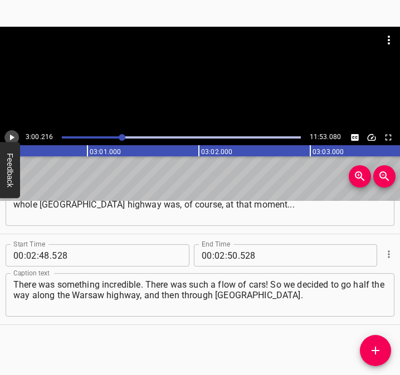
click at [12, 133] on icon "Play/Pause" at bounding box center [12, 137] width 10 height 10
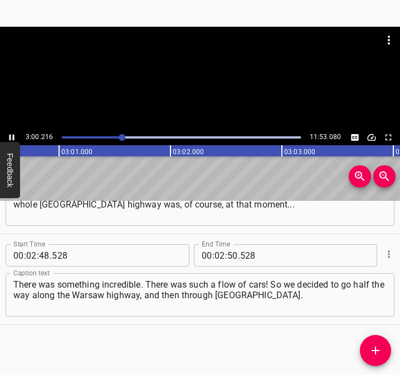
drag, startPoint x: 12, startPoint y: 133, endPoint x: 21, endPoint y: 140, distance: 11.0
click at [13, 134] on icon "Play/Pause" at bounding box center [12, 137] width 10 height 10
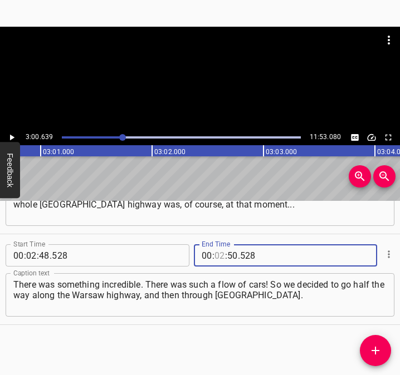
click at [218, 255] on input "number" at bounding box center [219, 255] width 11 height 22
type input "03"
type input "00"
type input "639"
click at [381, 344] on icon "Add Cue" at bounding box center [374, 350] width 13 height 13
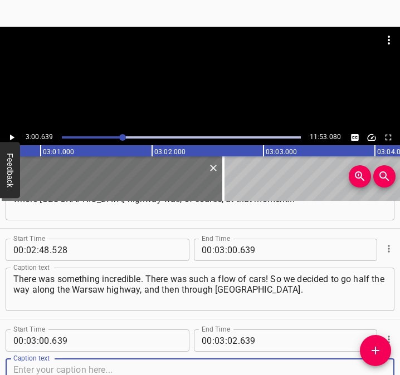
scroll to position [1239, 0]
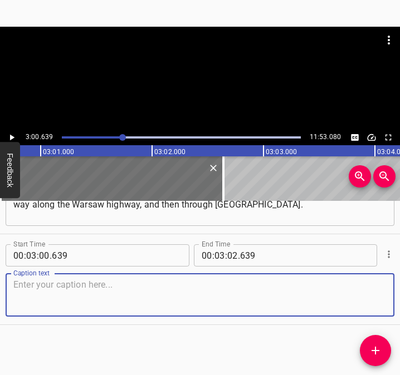
drag, startPoint x: 373, startPoint y: 300, endPoint x: 398, endPoint y: 297, distance: 25.8
click at [383, 298] on div "Caption text" at bounding box center [200, 294] width 388 height 43
click at [48, 283] on textarea at bounding box center [199, 295] width 373 height 32
paste textarea "Turn on Borodianka [and go] through [GEOGRAPHIC_DATA], that is, reduce half the…"
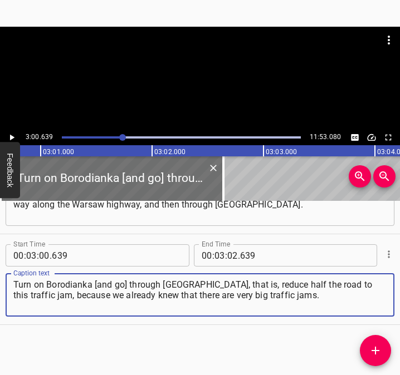
type textarea "Turn on Borodianka [and go] through [GEOGRAPHIC_DATA], that is, reduce half the…"
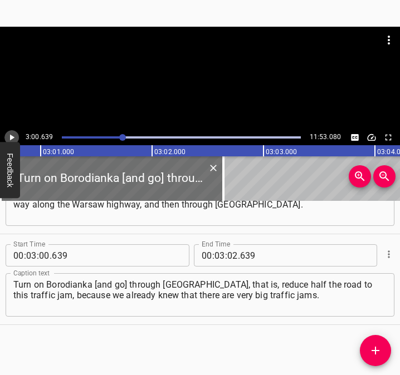
click at [11, 136] on icon "Play/Pause" at bounding box center [12, 138] width 4 height 6
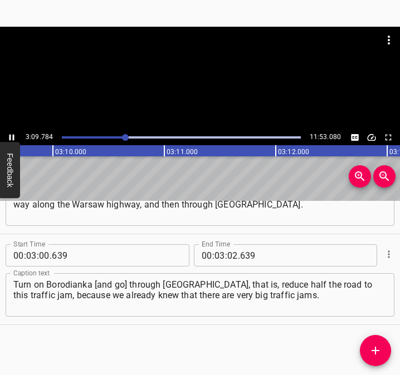
scroll to position [0, 21119]
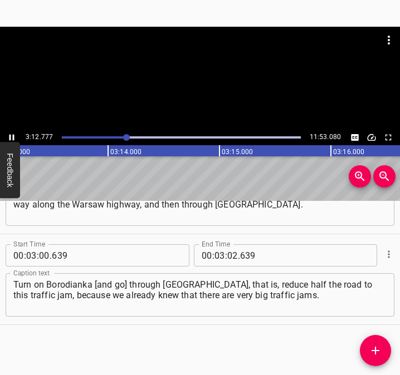
click at [12, 135] on icon "Play/Pause" at bounding box center [12, 137] width 10 height 10
click at [230, 252] on input "number" at bounding box center [232, 255] width 11 height 22
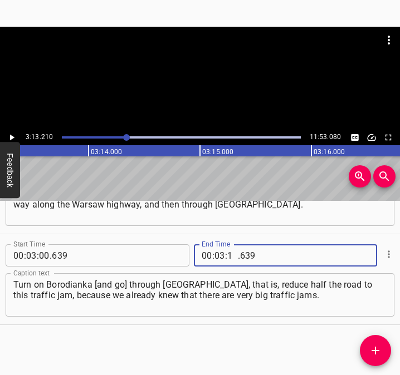
type input "13"
type input "210"
click at [376, 347] on icon "Add Cue" at bounding box center [375, 351] width 8 height 8
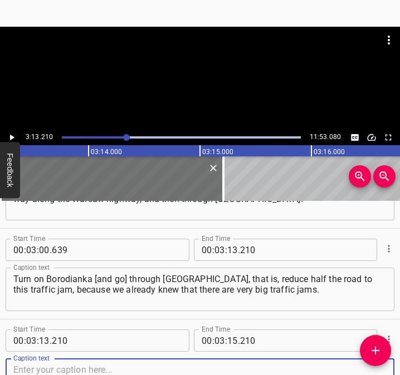
scroll to position [1329, 0]
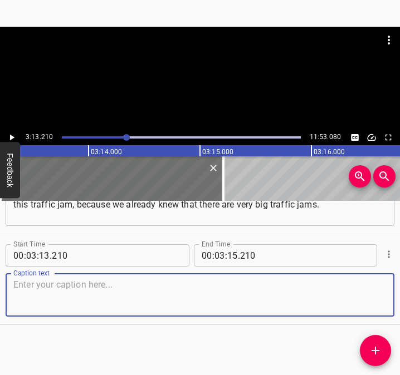
drag, startPoint x: 364, startPoint y: 296, endPoint x: 397, endPoint y: 295, distance: 32.8
click at [397, 295] on div "Start Time 00 : 00 : 05 . 446 Start Time End Time 00 : 00 : 18 . 207 End Time C…" at bounding box center [200, 288] width 400 height 174
click at [33, 287] on textarea at bounding box center [199, 295] width 373 height 32
paste textarea "And perhaps the most impressive was this stretch of road. There weren't any peo…"
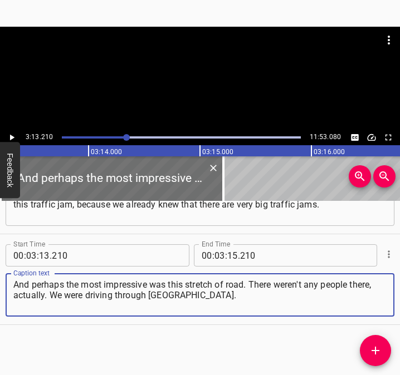
type textarea "And perhaps the most impressive was this stretch of road. There weren't any peo…"
click at [13, 138] on icon "Play/Pause" at bounding box center [12, 138] width 4 height 6
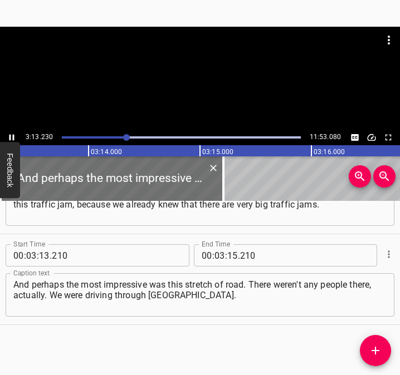
scroll to position [0, 21503]
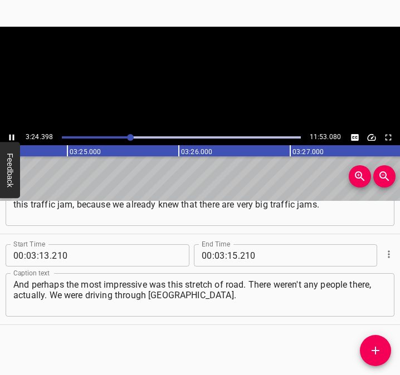
click at [13, 138] on icon "Play/Pause" at bounding box center [11, 138] width 5 height 6
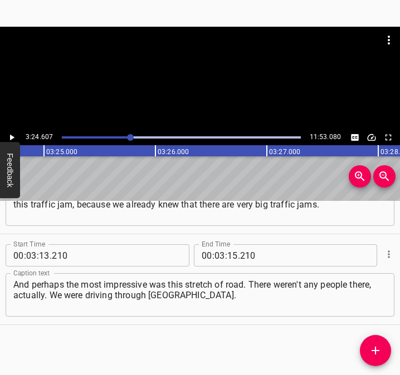
click at [11, 136] on icon "Play/Pause" at bounding box center [12, 138] width 4 height 6
click at [11, 136] on icon "Play/Pause" at bounding box center [11, 138] width 5 height 6
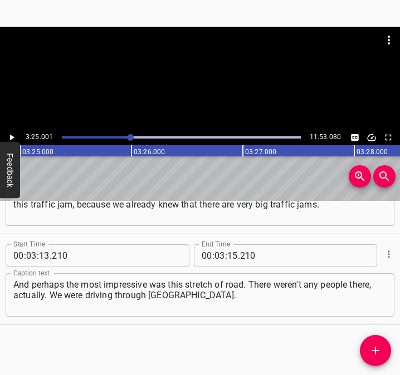
scroll to position [0, 22813]
click at [229, 255] on input "number" at bounding box center [232, 255] width 11 height 22
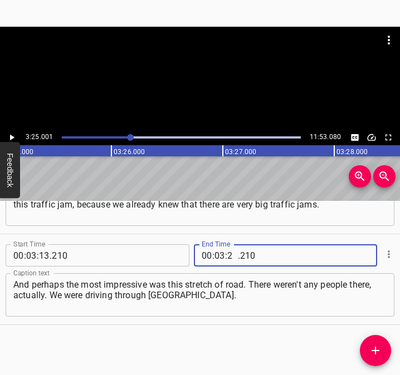
type input "25"
type input "001"
click at [377, 345] on icon "Add Cue" at bounding box center [374, 350] width 13 height 13
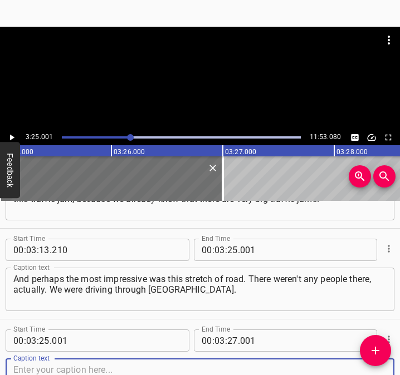
scroll to position [1420, 0]
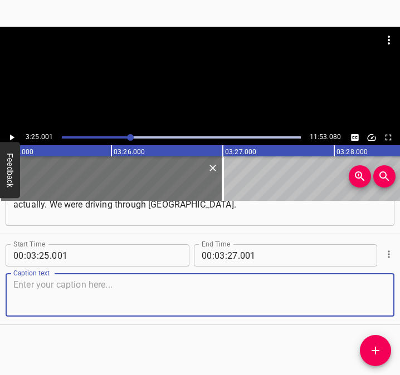
drag, startPoint x: 368, startPoint y: 300, endPoint x: 390, endPoint y: 300, distance: 21.7
click at [381, 300] on div "Caption text" at bounding box center [200, 294] width 388 height 43
click at [53, 300] on textarea at bounding box center [199, 295] width 373 height 32
paste textarea "For the first time, when I faced the war... I saw... There were four very wide …"
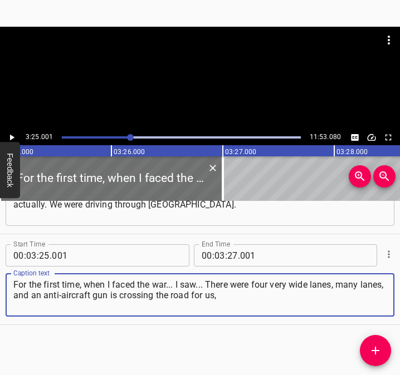
type textarea "For the first time, when I faced the war... I saw... There were four very wide …"
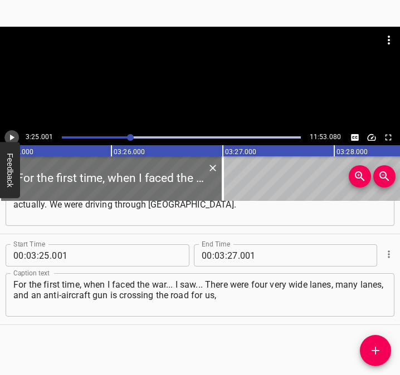
click at [12, 139] on icon "Play/Pause" at bounding box center [12, 137] width 10 height 10
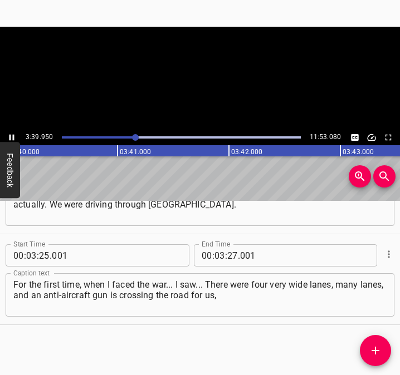
click at [13, 138] on icon "Play/Pause" at bounding box center [11, 138] width 5 height 6
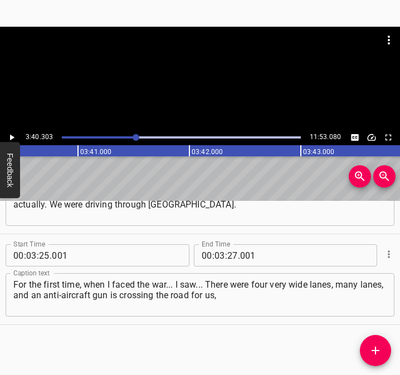
click at [13, 138] on icon "Play/Pause" at bounding box center [12, 138] width 4 height 6
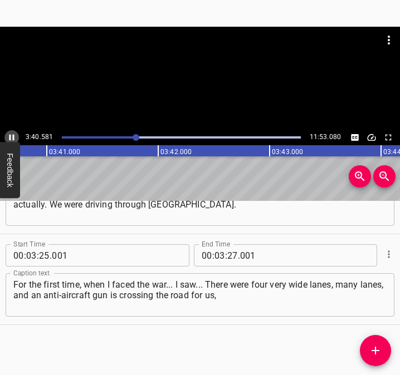
click at [13, 138] on icon "Play/Pause" at bounding box center [11, 138] width 5 height 6
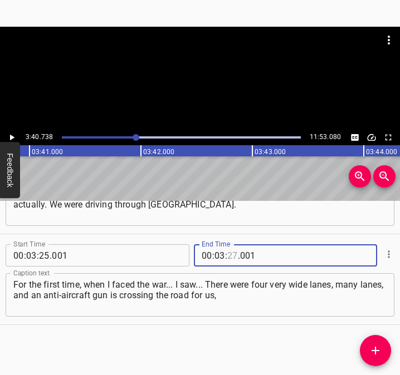
click at [227, 254] on input "number" at bounding box center [232, 255] width 11 height 22
type input "40"
type input "738"
click at [378, 344] on icon "Add Cue" at bounding box center [374, 350] width 13 height 13
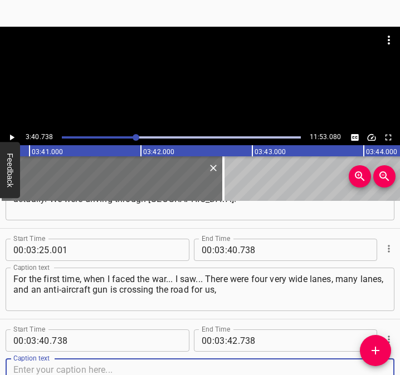
scroll to position [1511, 0]
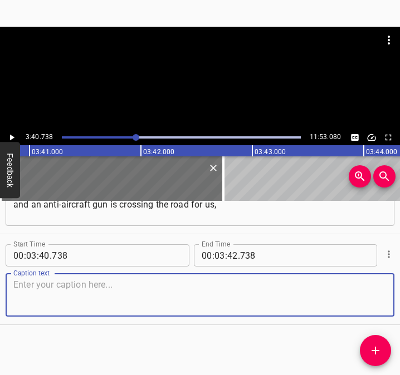
drag, startPoint x: 374, startPoint y: 302, endPoint x: 408, endPoint y: 303, distance: 34.5
click at [400, 303] on html "Caption Editor Batch Transcribe Login Sign Up Privacy Contact 3:40.738 11:53.08…" at bounding box center [200, 187] width 400 height 375
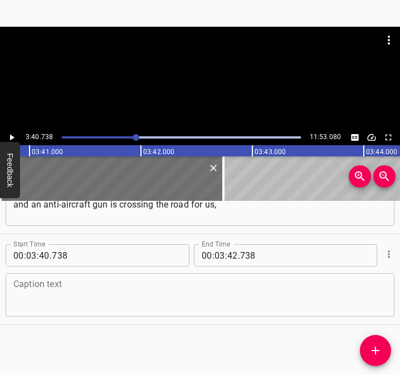
click at [24, 282] on textarea at bounding box center [199, 295] width 373 height 32
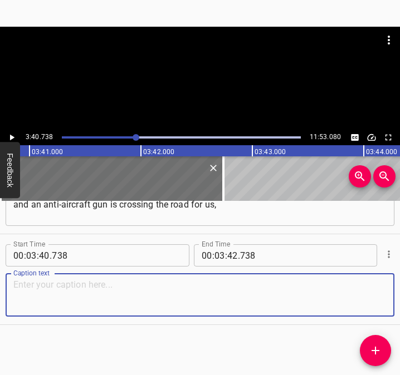
paste textarea "as if to go to [GEOGRAPHIC_DATA] [highway] in the direction of [GEOGRAPHIC_DATA…"
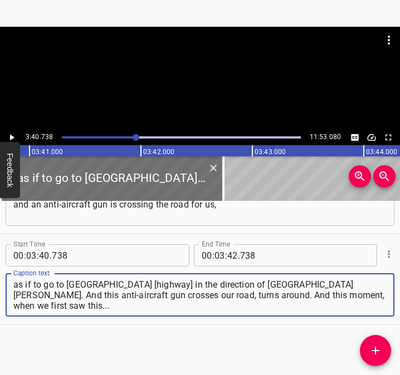
drag, startPoint x: 329, startPoint y: 296, endPoint x: 14, endPoint y: 285, distance: 315.7
click at [14, 285] on textarea "as if to go to [GEOGRAPHIC_DATA] [highway] in the direction of [GEOGRAPHIC_DATA…" at bounding box center [199, 295] width 373 height 32
paste textarea
type textarea "as if to go to [GEOGRAPHIC_DATA] [highway] in the direction of [GEOGRAPHIC_DATA…"
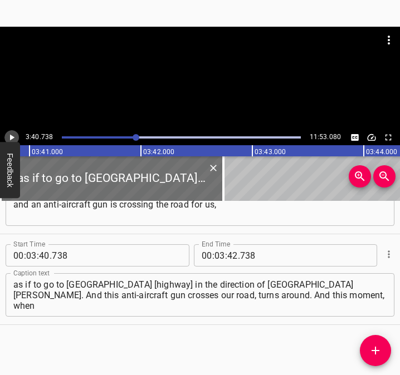
click at [12, 136] on icon "Play/Pause" at bounding box center [12, 137] width 10 height 10
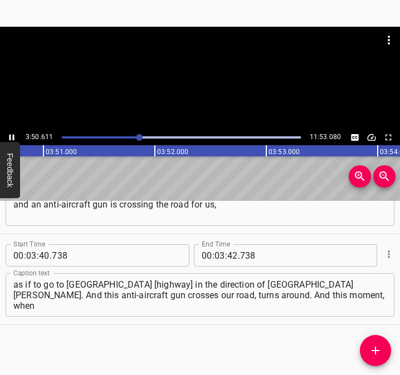
click at [9, 135] on icon "Play/Pause" at bounding box center [12, 137] width 10 height 10
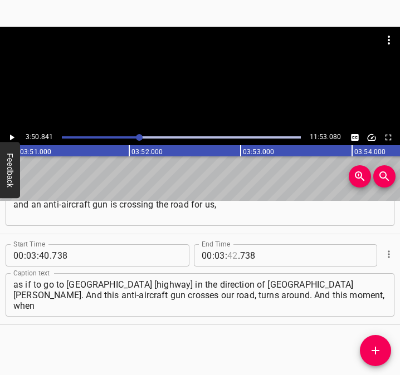
click at [227, 255] on input "number" at bounding box center [232, 255] width 11 height 22
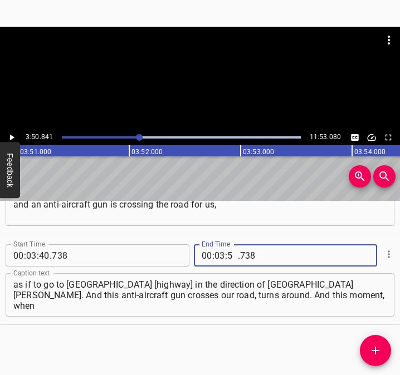
type input "50"
type input "841"
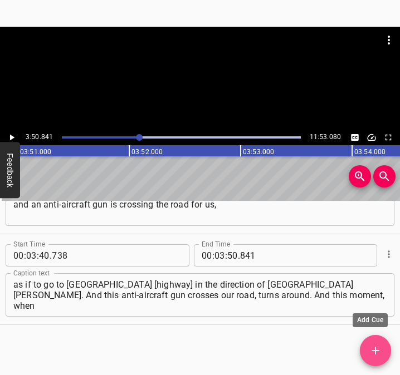
click at [376, 344] on icon "Add Cue" at bounding box center [374, 350] width 13 height 13
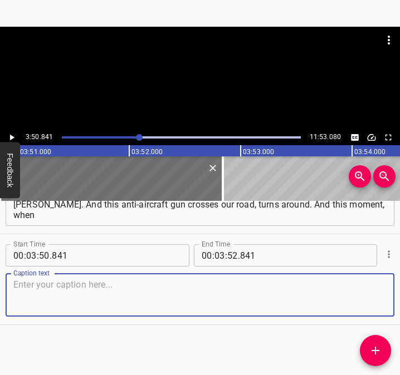
scroll to position [1570, 0]
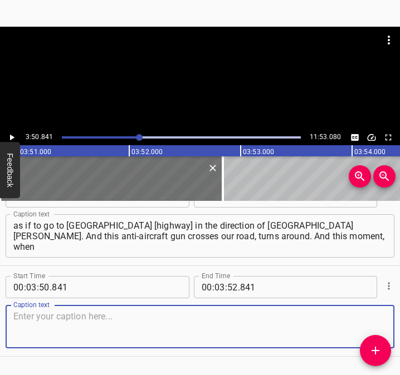
click at [377, 303] on div "Caption text Caption text" at bounding box center [200, 325] width 388 height 50
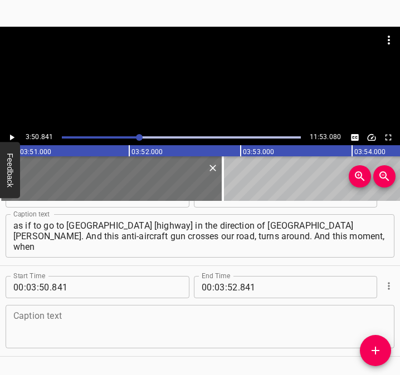
click at [373, 317] on textarea at bounding box center [199, 327] width 373 height 32
click at [62, 324] on textarea at bounding box center [199, 327] width 373 height 32
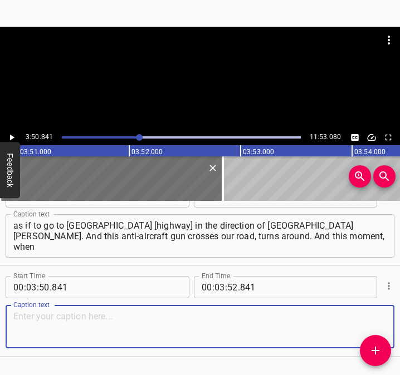
paste textarea "we first saw this... This theme of War... When we not only heard the shooting, …"
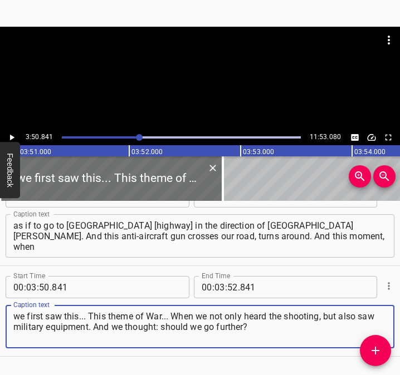
type textarea "we first saw this... This theme of War... When we not only heard the shooting, …"
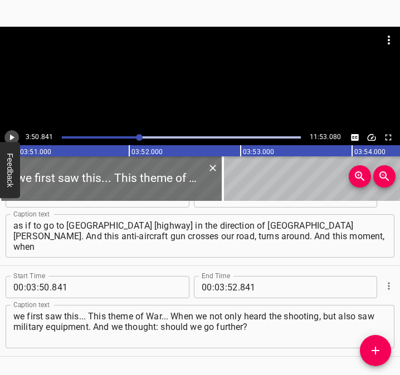
click at [11, 137] on icon "Play/Pause" at bounding box center [12, 138] width 4 height 6
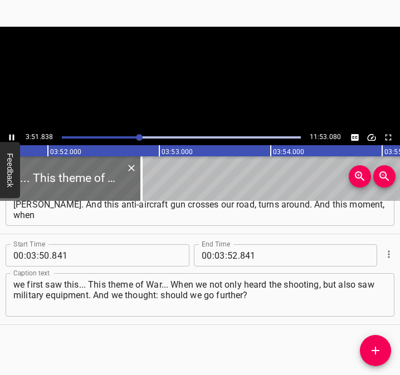
scroll to position [0, 25799]
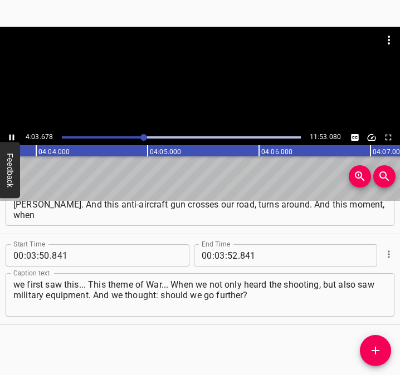
click at [12, 132] on icon "Play/Pause" at bounding box center [12, 137] width 10 height 10
click at [217, 258] on input "number" at bounding box center [219, 255] width 11 height 22
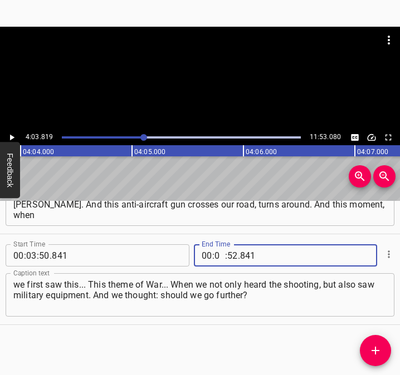
type input "04"
type input "03"
type input "819"
click at [372, 344] on button "Add Cue" at bounding box center [374, 350] width 31 height 31
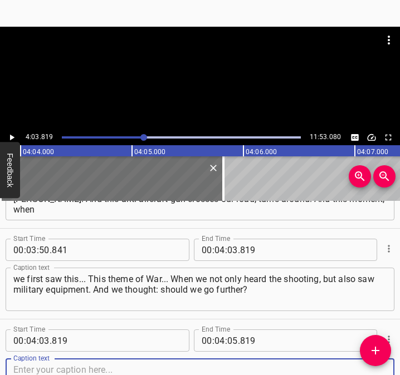
scroll to position [1692, 0]
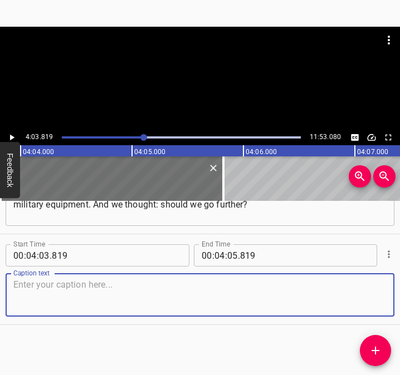
drag, startPoint x: 362, startPoint y: 293, endPoint x: 389, endPoint y: 294, distance: 26.8
click at [389, 294] on div "Start Time 00 : 04 : 03 . 819 Start Time End Time 00 : 04 : 05 . 819 End Time C…" at bounding box center [200, 279] width 400 height 90
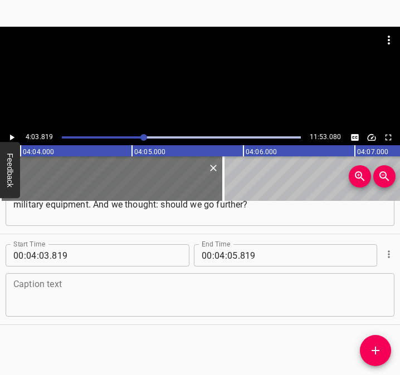
click at [134, 294] on textarea at bounding box center [199, 295] width 373 height 32
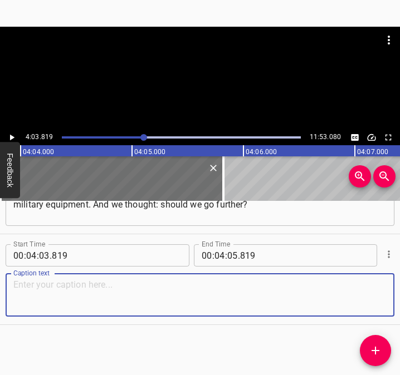
paste textarea "Of course we went. It is very surprising that the more we drove in that directi…"
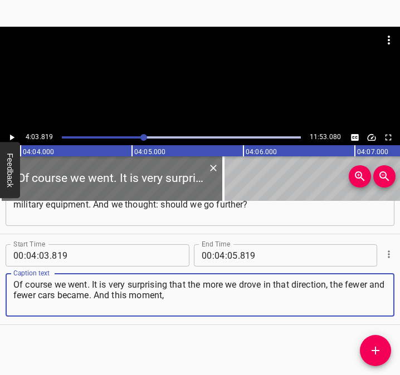
type textarea "Of course we went. It is very surprising that the more we drove in that directi…"
click at [11, 140] on icon "Play/Pause" at bounding box center [12, 138] width 4 height 6
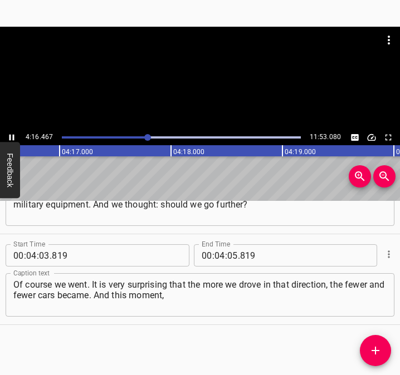
click at [12, 131] on button "Play/Pause" at bounding box center [11, 137] width 14 height 14
click at [229, 255] on input "number" at bounding box center [232, 255] width 11 height 22
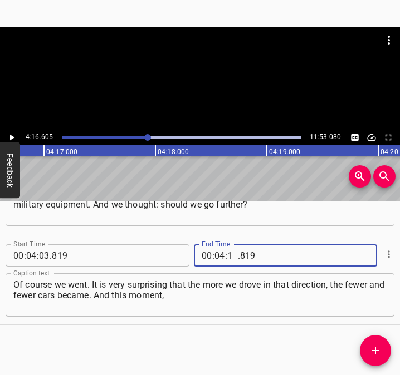
type input "16"
type input "605"
click at [374, 350] on icon "Add Cue" at bounding box center [375, 351] width 8 height 8
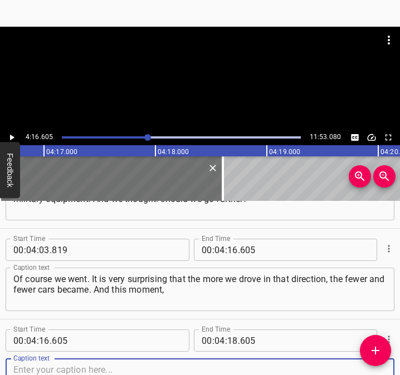
scroll to position [1783, 0]
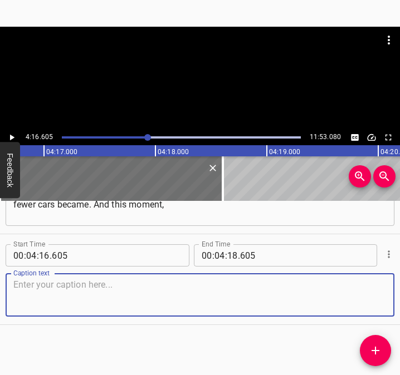
drag, startPoint x: 371, startPoint y: 291, endPoint x: 396, endPoint y: 288, distance: 24.6
click at [382, 289] on div "Caption text" at bounding box center [200, 294] width 388 height 43
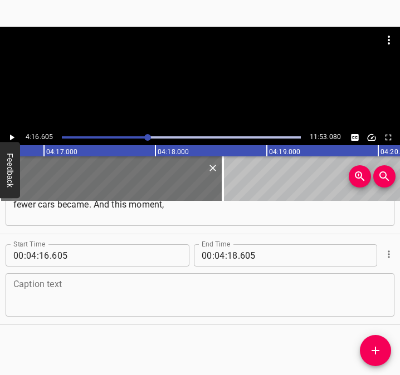
click at [56, 298] on textarea at bounding box center [199, 295] width 373 height 32
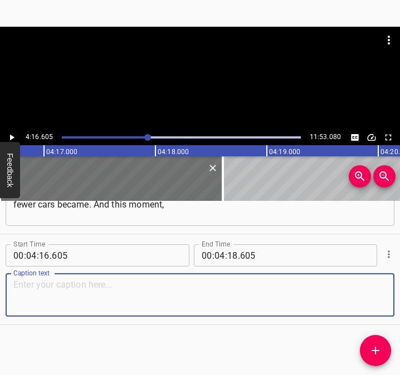
paste textarea "when we passed [PERSON_NAME], [PERSON_NAME] – it was very much remembered later…"
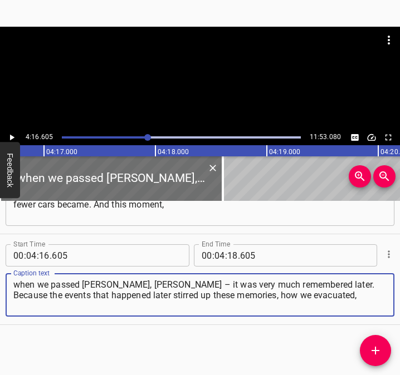
type textarea "when we passed [PERSON_NAME], [PERSON_NAME] – it was very much remembered later…"
click at [13, 136] on icon "Play/Pause" at bounding box center [12, 137] width 10 height 10
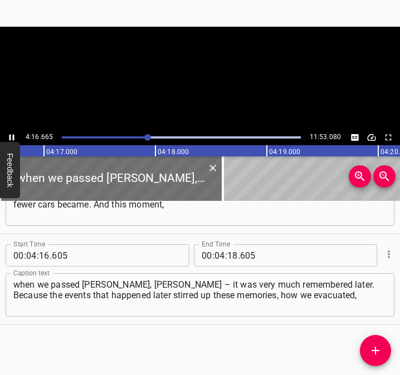
scroll to position [0, 28563]
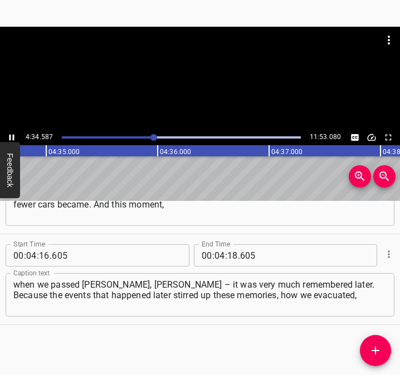
click at [11, 137] on icon "Play/Pause" at bounding box center [11, 138] width 5 height 6
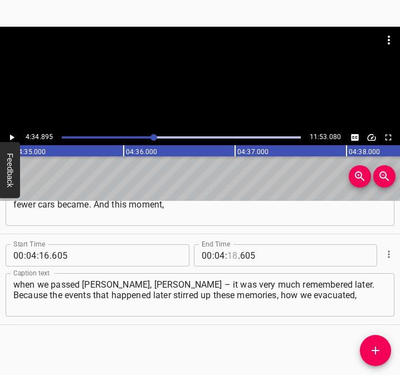
click at [228, 255] on input "number" at bounding box center [232, 255] width 11 height 22
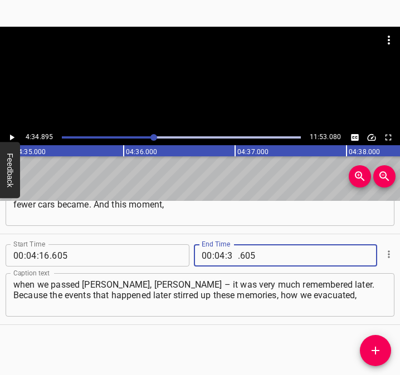
type input "34"
type input "895"
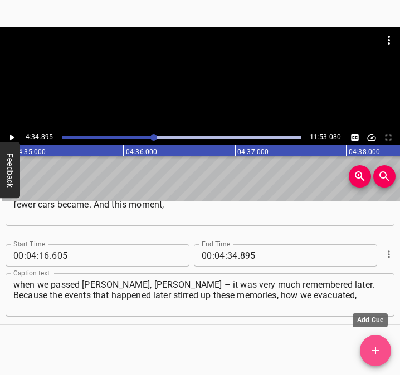
click at [382, 350] on span "Add Cue" at bounding box center [374, 350] width 31 height 13
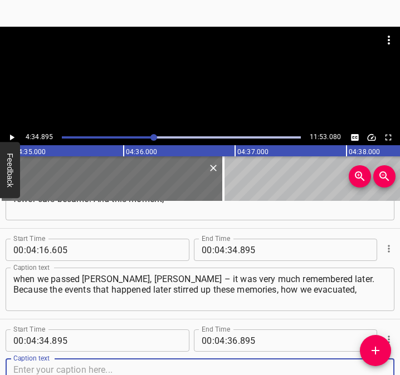
scroll to position [1873, 0]
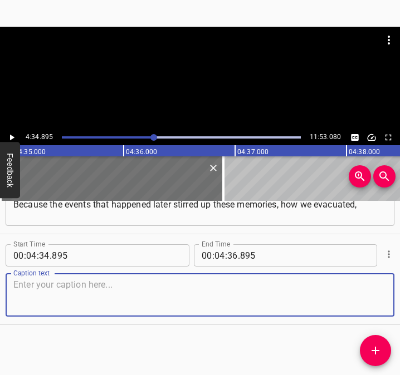
drag, startPoint x: 370, startPoint y: 311, endPoint x: 398, endPoint y: 308, distance: 28.6
click at [378, 309] on div "Caption text" at bounding box center [200, 294] width 388 height 43
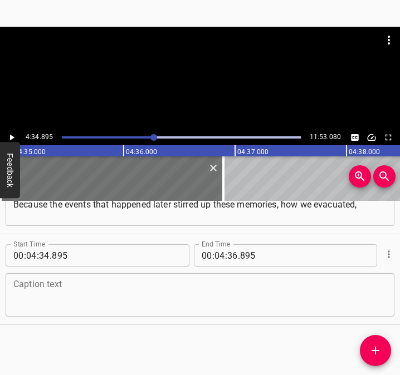
click at [110, 289] on textarea at bounding box center [199, 295] width 373 height 32
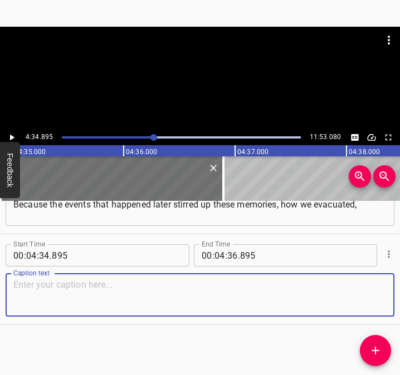
paste textarea "which way, and as if we were driving along these roads at the last moment. By t…"
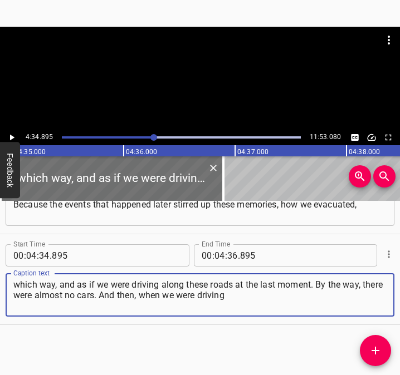
type textarea "which way, and as if we were driving along these roads at the last moment. By t…"
click at [12, 139] on icon "Play/Pause" at bounding box center [12, 138] width 4 height 6
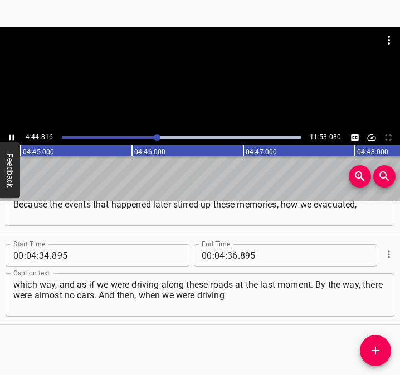
click at [13, 138] on icon "Play/Pause" at bounding box center [11, 138] width 5 height 6
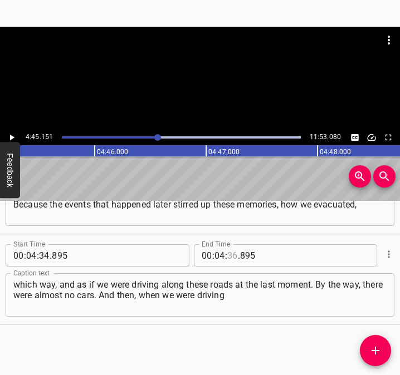
click at [229, 256] on input "number" at bounding box center [232, 255] width 11 height 22
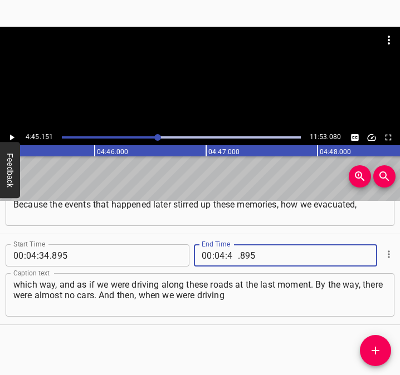
type input "45"
type input "151"
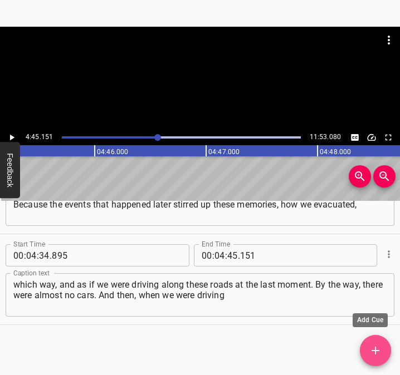
click at [372, 354] on icon "Add Cue" at bounding box center [374, 350] width 13 height 13
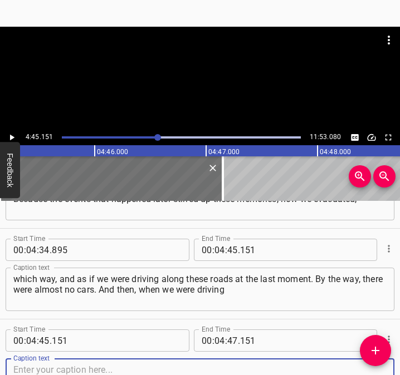
scroll to position [1964, 0]
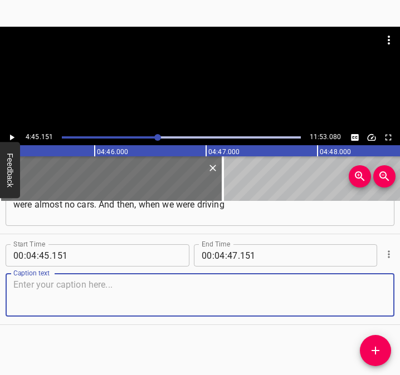
click at [375, 294] on textarea at bounding box center [199, 295] width 373 height 32
click at [75, 294] on textarea at bounding box center [199, 295] width 373 height 32
paste textarea "on the road ourselves, and it was dark, and there were no cars at all, we start…"
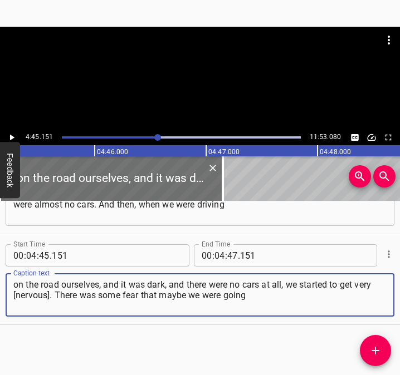
type textarea "on the road ourselves, and it was dark, and there were no cars at all, we start…"
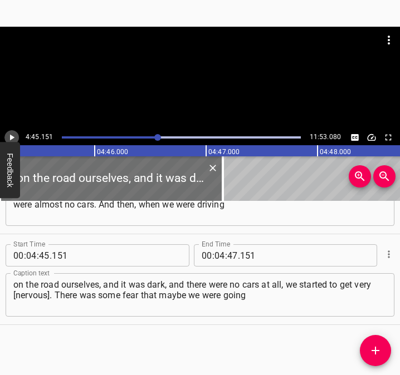
click at [13, 136] on icon "Play/Pause" at bounding box center [12, 137] width 10 height 10
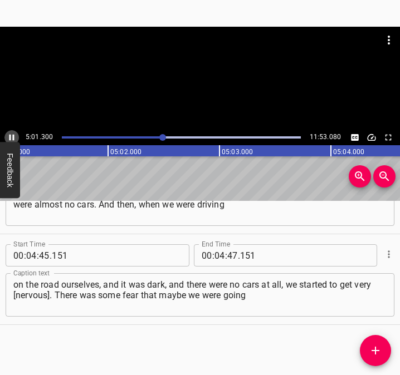
click at [13, 136] on icon "Play/Pause" at bounding box center [11, 138] width 5 height 6
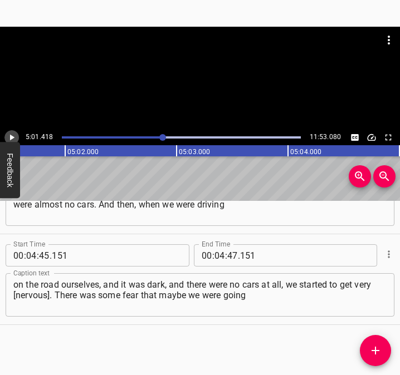
click at [13, 136] on icon "Play/Pause" at bounding box center [12, 138] width 4 height 6
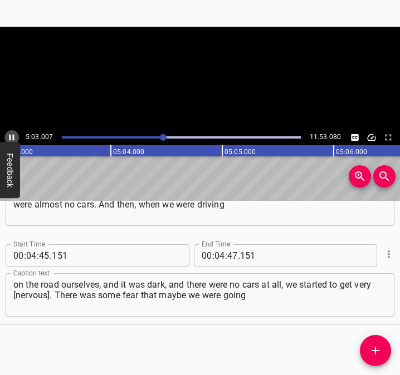
click at [13, 136] on icon "Play/Pause" at bounding box center [11, 138] width 5 height 6
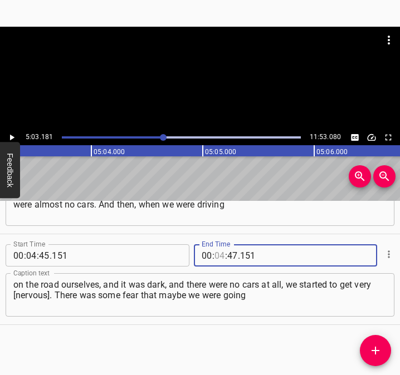
click at [216, 257] on input "number" at bounding box center [219, 255] width 11 height 22
type input "05"
type input "03"
type input "181"
click at [373, 349] on icon "Add Cue" at bounding box center [374, 350] width 13 height 13
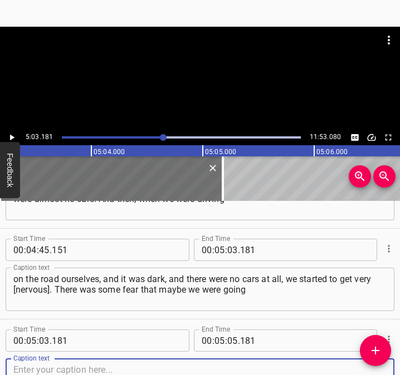
scroll to position [2055, 0]
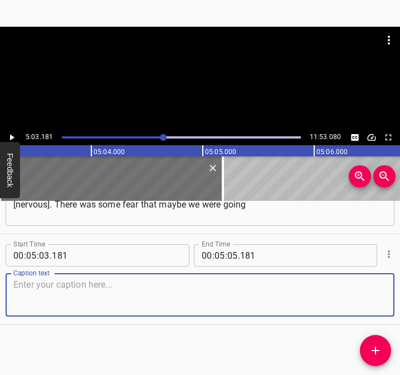
drag, startPoint x: 375, startPoint y: 305, endPoint x: 396, endPoint y: 299, distance: 21.3
click at [384, 302] on div "Start Time 00 : 05 : 03 . 181 Start Time End Time 00 : 05 : 05 . 181 End Time C…" at bounding box center [200, 279] width 400 height 90
click at [82, 288] on textarea at bounding box center [199, 295] width 373 height 32
paste textarea "in the wrong direction. But somehow it passed. There was one moment that really…"
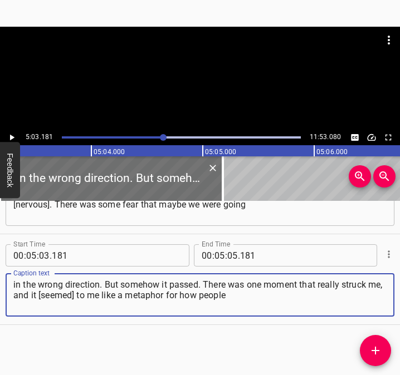
type textarea "in the wrong direction. But somehow it passed. There was one moment that really…"
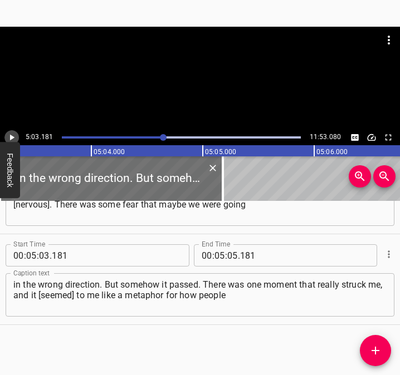
click at [12, 135] on icon "Play/Pause" at bounding box center [12, 137] width 10 height 10
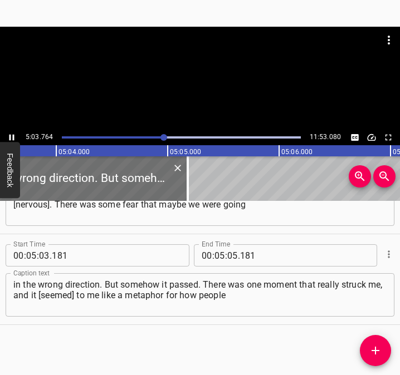
scroll to position [0, 33804]
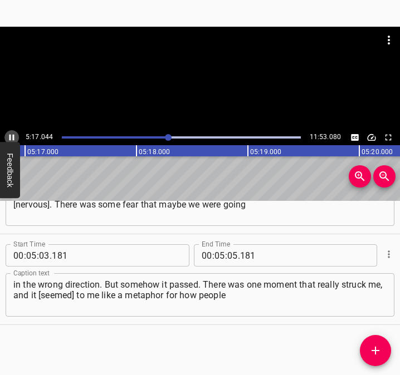
click at [8, 137] on icon "Play/Pause" at bounding box center [12, 137] width 10 height 10
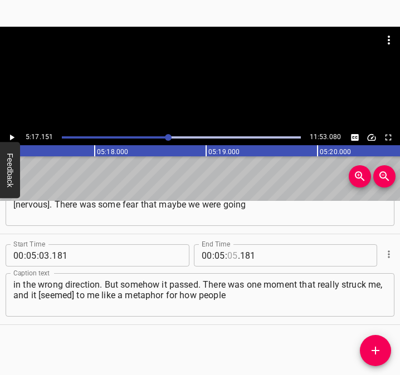
click at [229, 253] on input "number" at bounding box center [232, 255] width 11 height 22
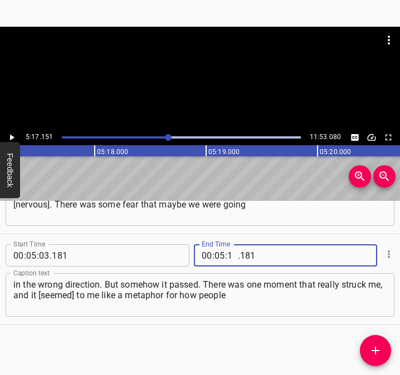
type input "17"
type input "151"
click at [384, 347] on span "Add Cue" at bounding box center [374, 350] width 31 height 13
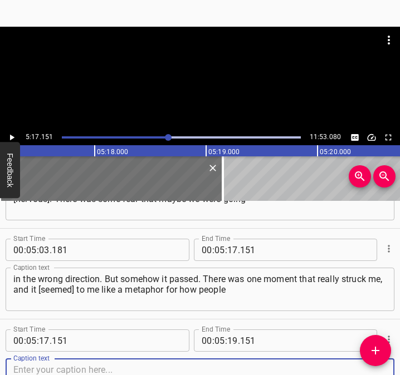
scroll to position [2146, 0]
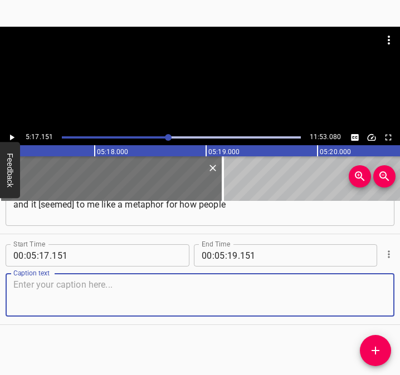
drag, startPoint x: 371, startPoint y: 301, endPoint x: 402, endPoint y: 299, distance: 31.2
click at [400, 299] on html "Caption Editor Batch Transcribe Login Sign Up Privacy Contact 5:17.151 11:53.08…" at bounding box center [200, 187] width 400 height 375
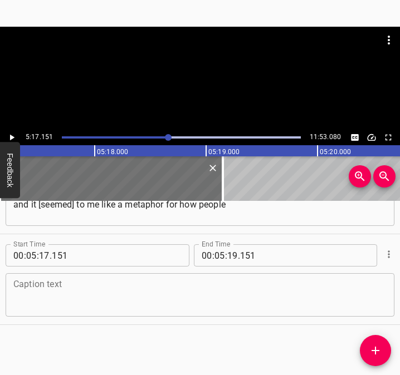
click at [48, 300] on textarea at bounding box center [199, 295] width 373 height 32
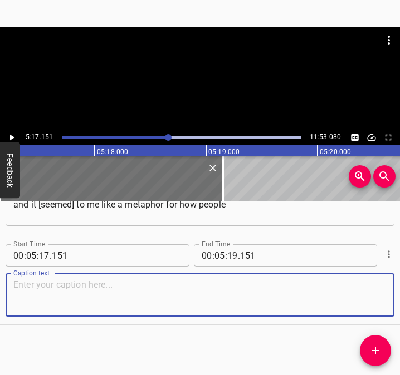
paste textarea "fled the city, [how] we were all terrified. And here is the image. It was alrea…"
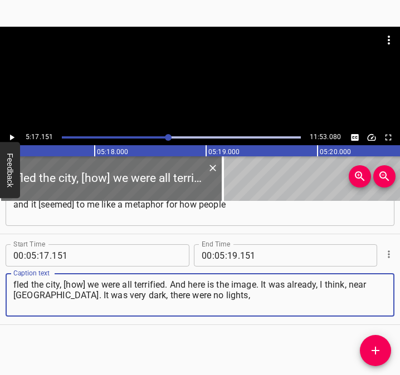
type textarea "fled the city, [how] we were all terrified. And here is the image. It was alrea…"
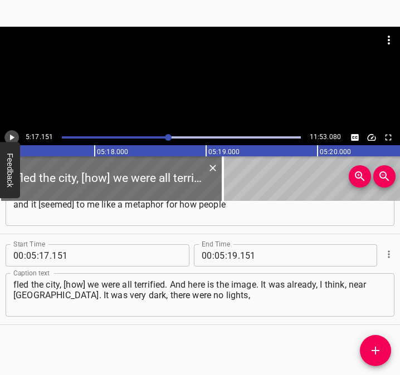
click at [14, 132] on icon "Play/Pause" at bounding box center [12, 137] width 10 height 10
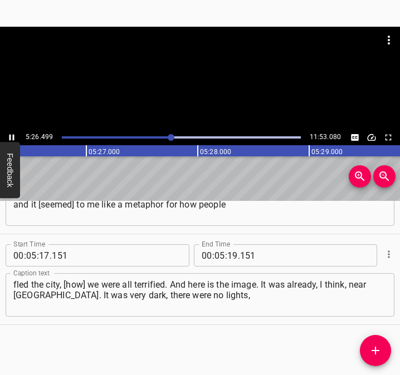
scroll to position [0, 36334]
click at [12, 135] on icon "Play/Pause" at bounding box center [12, 137] width 10 height 10
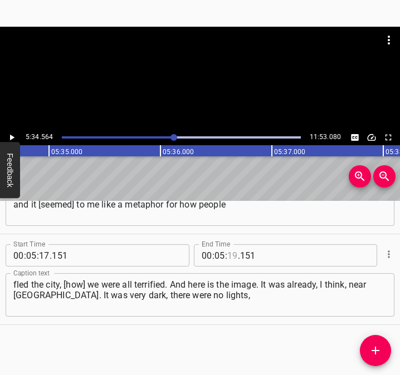
click at [227, 253] on input "number" at bounding box center [232, 255] width 11 height 22
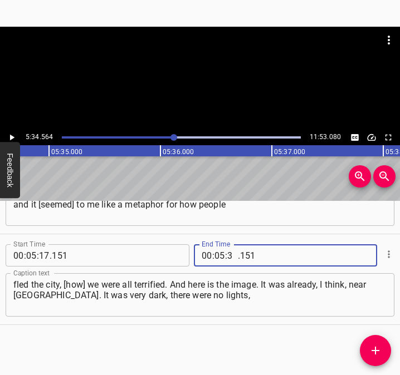
type input "34"
type input "564"
click at [381, 351] on icon "Add Cue" at bounding box center [374, 350] width 13 height 13
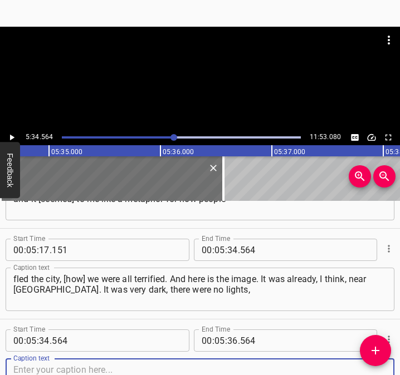
scroll to position [2236, 0]
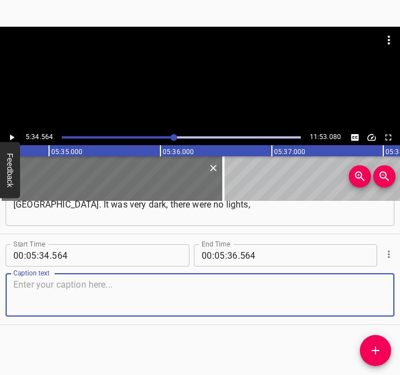
drag, startPoint x: 356, startPoint y: 300, endPoint x: 382, endPoint y: 300, distance: 26.2
click at [364, 300] on textarea at bounding box center [199, 295] width 373 height 32
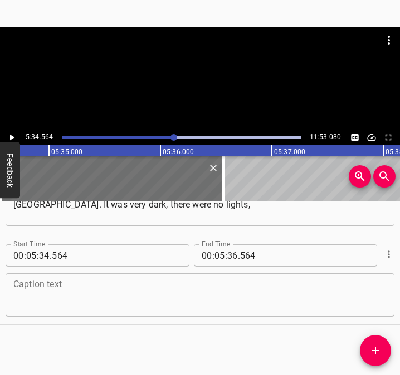
click at [34, 311] on div "Caption text" at bounding box center [200, 294] width 388 height 43
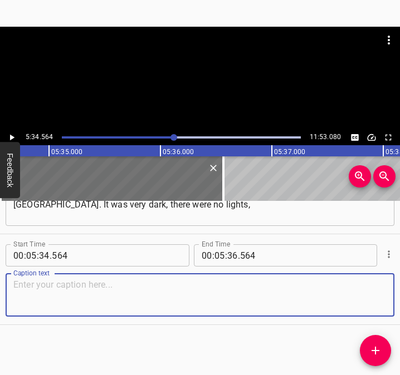
paste textarea "there was a truck driving ahead, very far away, and these brake lights-they are…"
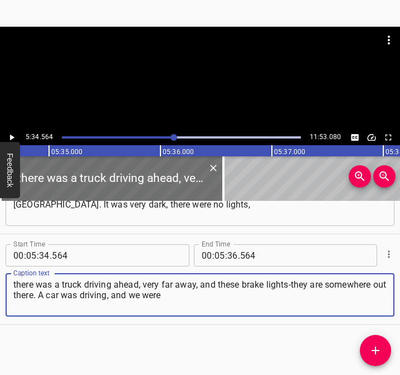
type textarea "there was a truck driving ahead, very far away, and these brake lights-they are…"
click at [12, 134] on icon "Play/Pause" at bounding box center [12, 137] width 10 height 10
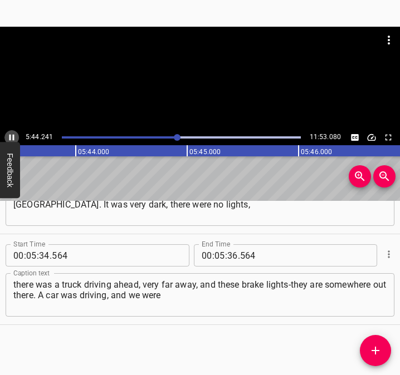
click at [14, 135] on icon "Play/Pause" at bounding box center [11, 138] width 5 height 6
click at [228, 257] on input "number" at bounding box center [232, 255] width 11 height 22
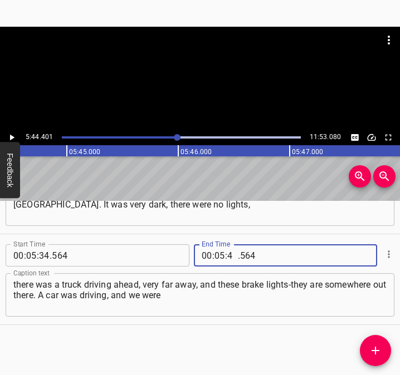
type input "44"
type input "401"
click at [374, 347] on icon "Add Cue" at bounding box center [374, 350] width 13 height 13
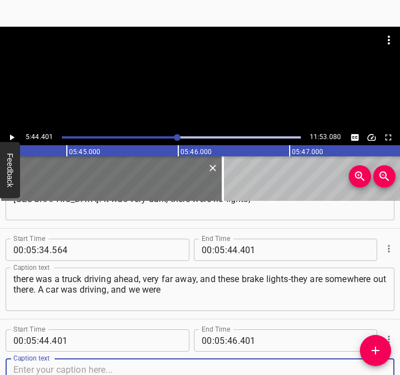
scroll to position [2327, 0]
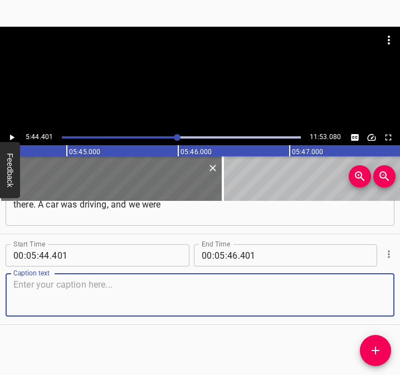
drag, startPoint x: 364, startPoint y: 293, endPoint x: 419, endPoint y: 294, distance: 54.6
click at [400, 294] on html "Caption Editor Batch Transcribe Login Sign Up Privacy Contact 5:44.401 11:53.08…" at bounding box center [200, 187] width 400 height 375
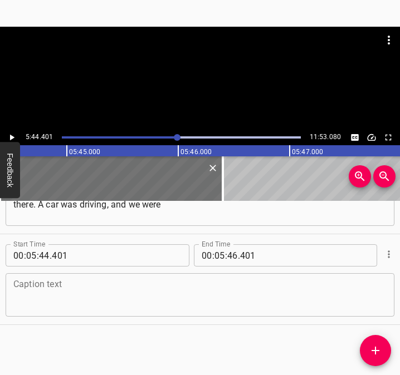
click at [137, 302] on textarea at bounding box center [199, 295] width 373 height 32
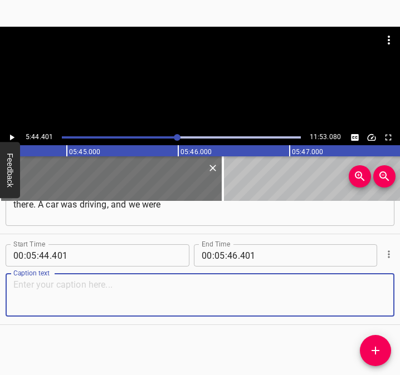
paste textarea "comforted by the fact that there were people, that there was still life somewhe…"
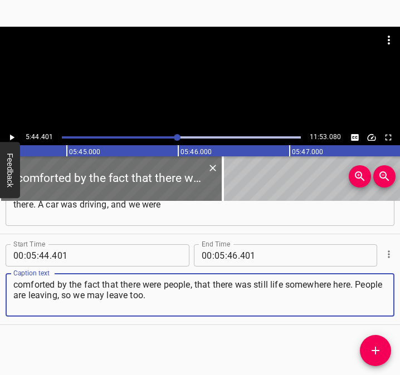
type textarea "comforted by the fact that there were people, that there was still life somewhe…"
click at [13, 134] on icon "Play/Pause" at bounding box center [12, 137] width 10 height 10
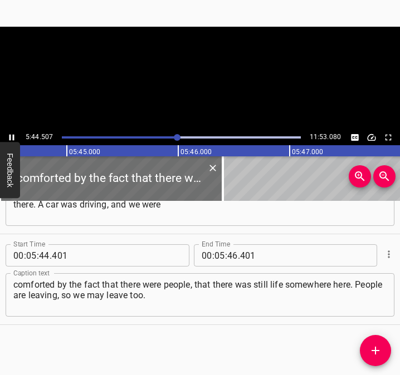
scroll to position [0, 38338]
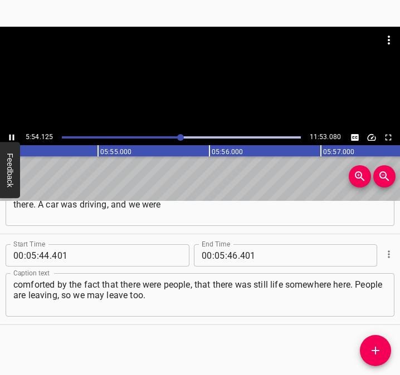
click at [12, 136] on icon "Play/Pause" at bounding box center [12, 137] width 10 height 10
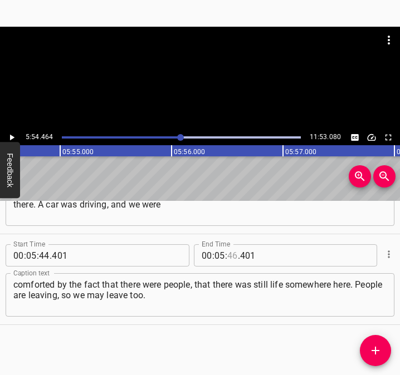
click at [227, 255] on input "number" at bounding box center [232, 255] width 11 height 22
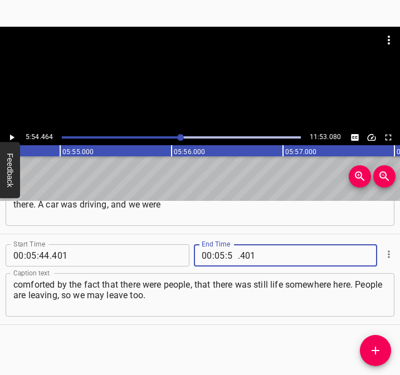
type input "54"
type input "464"
click at [376, 347] on icon "Add Cue" at bounding box center [375, 351] width 8 height 8
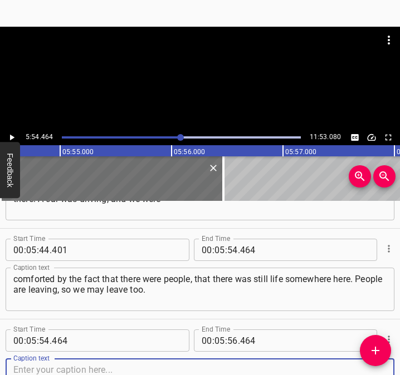
scroll to position [2418, 0]
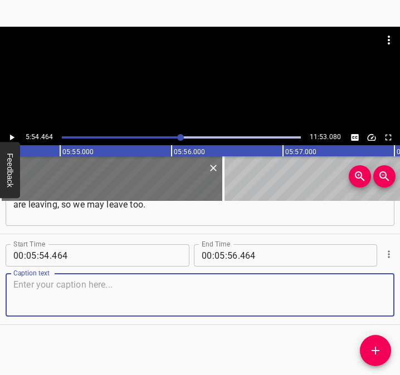
drag, startPoint x: 371, startPoint y: 297, endPoint x: 392, endPoint y: 296, distance: 20.6
click at [392, 296] on div "Start Time 00 : 00 : 05 . 446 Start Time End Time 00 : 00 : 18 . 207 End Time C…" at bounding box center [200, 288] width 400 height 174
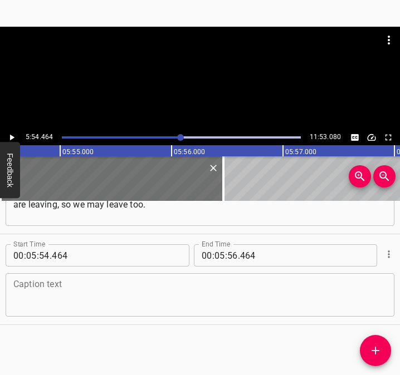
click at [58, 300] on textarea at bounding box center [199, 295] width 373 height 32
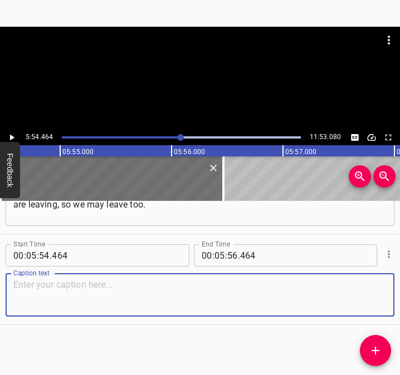
paste textarea "And I see that this car stops and something goes around. I was also embarrassed…"
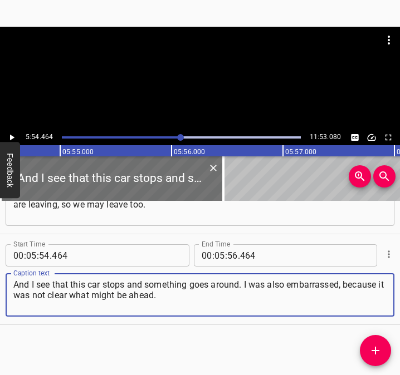
type textarea "And I see that this car stops and something goes around. I was also embarrassed…"
click at [13, 137] on icon "Play/Pause" at bounding box center [12, 138] width 4 height 6
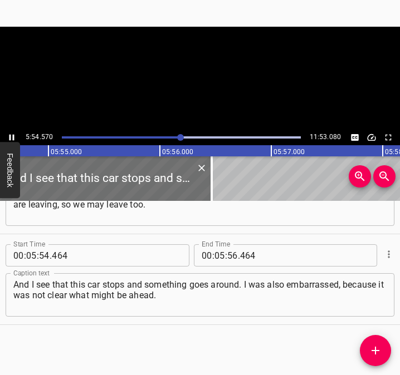
scroll to position [0, 39487]
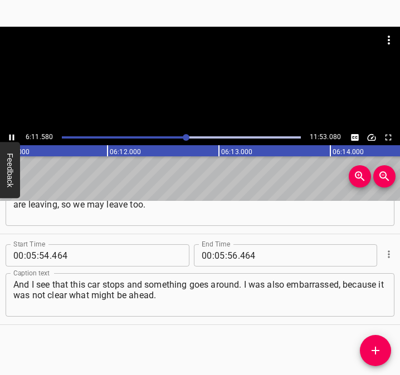
click at [10, 136] on icon "Play/Pause" at bounding box center [11, 138] width 5 height 6
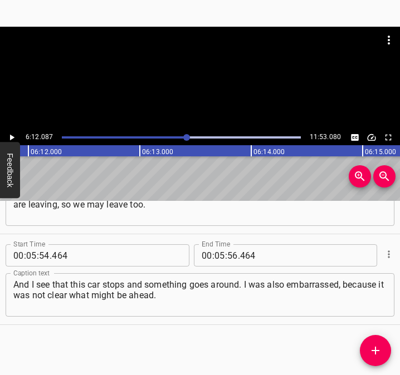
scroll to position [0, 41407]
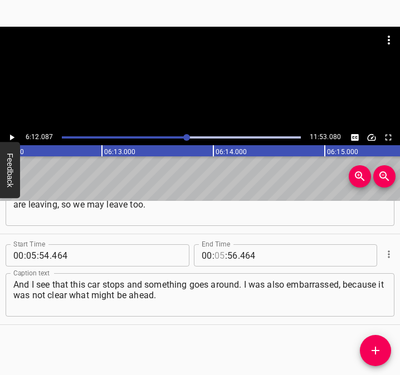
click at [215, 257] on input "number" at bounding box center [219, 255] width 11 height 22
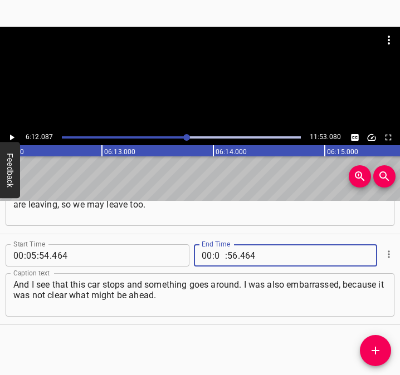
type input "06"
type input "12"
type input "087"
click at [383, 349] on span "Add Cue" at bounding box center [374, 350] width 31 height 13
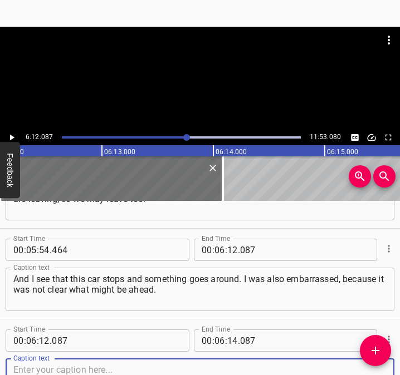
scroll to position [2508, 0]
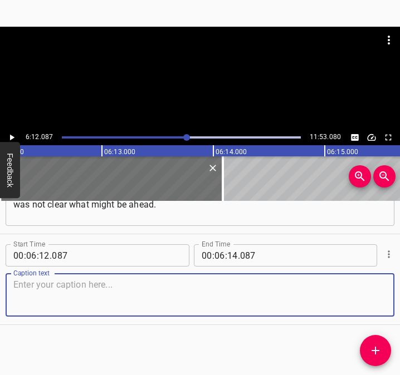
drag, startPoint x: 369, startPoint y: 298, endPoint x: 397, endPoint y: 294, distance: 28.1
click at [374, 297] on textarea at bounding box center [199, 295] width 373 height 32
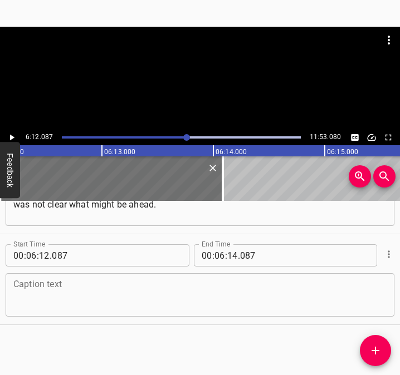
click at [65, 292] on textarea at bounding box center [199, 295] width 373 height 32
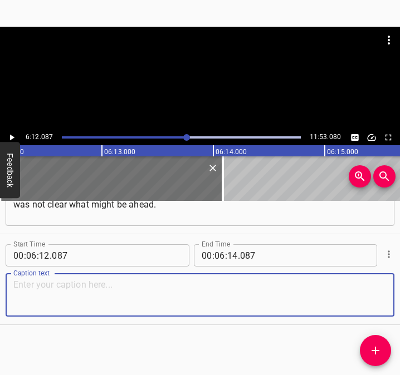
paste textarea "And when I don't understand in this darkness and keep waiting, looking at the r…"
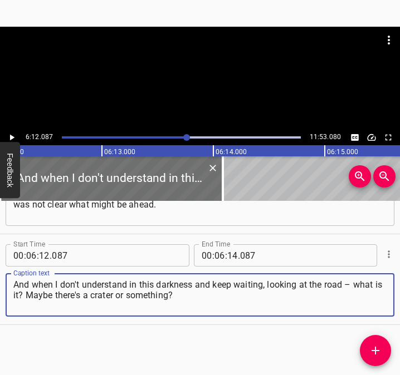
type textarea "And when I don't understand in this darkness and keep waiting, looking at the r…"
click at [12, 135] on icon "Play/Pause" at bounding box center [12, 137] width 10 height 10
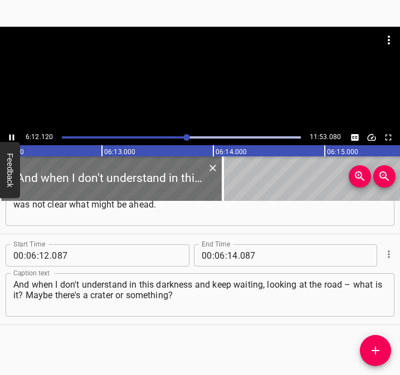
scroll to position [0, 41411]
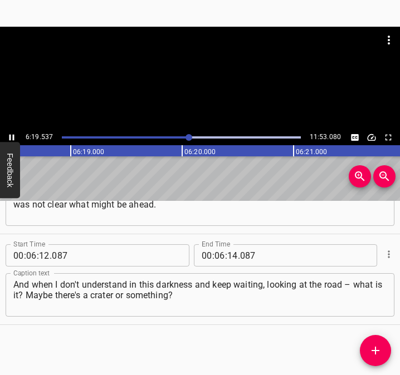
click at [10, 131] on button "Play/Pause" at bounding box center [11, 137] width 14 height 14
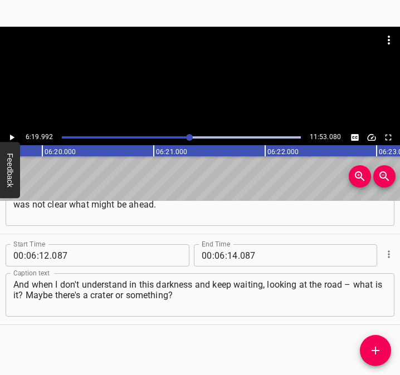
scroll to position [0, 42287]
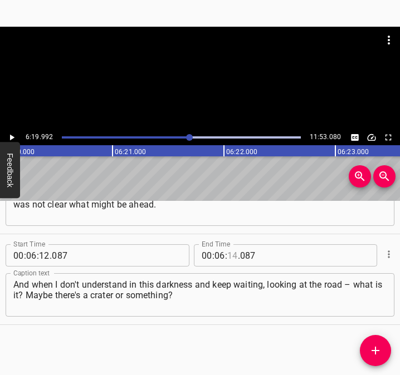
click at [227, 253] on input "number" at bounding box center [232, 255] width 11 height 22
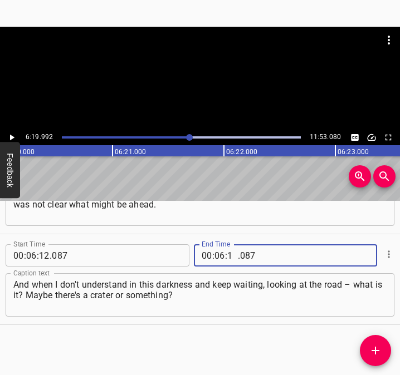
type input "19"
type input "992"
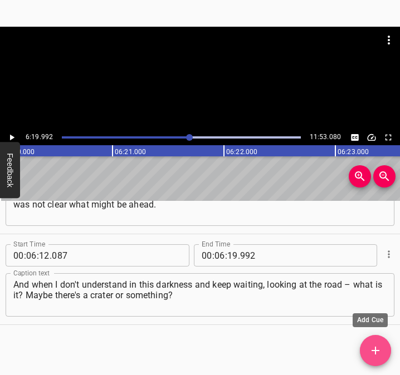
click at [372, 352] on icon "Add Cue" at bounding box center [374, 350] width 13 height 13
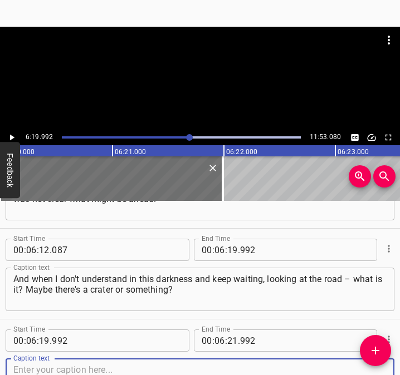
scroll to position [2599, 0]
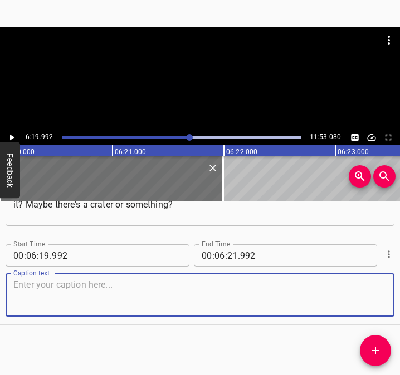
drag, startPoint x: 371, startPoint y: 302, endPoint x: 393, endPoint y: 299, distance: 21.8
click at [393, 299] on div "Start Time 00 : 00 : 05 . 446 Start Time End Time 00 : 00 : 18 . 207 End Time C…" at bounding box center [200, 288] width 400 height 174
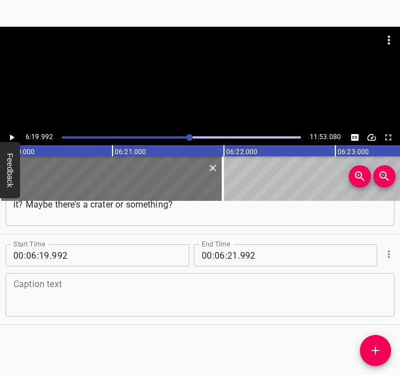
click at [40, 302] on textarea at bounding box center [199, 295] width 373 height 32
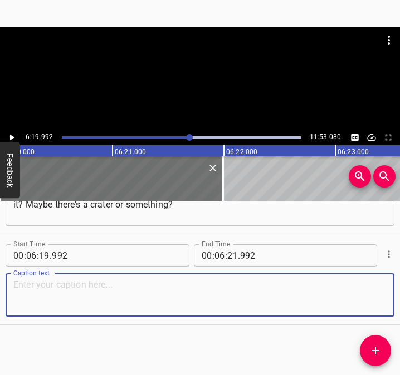
paste textarea "What does this big car do? And when we were level, I saw that a dog was running…"
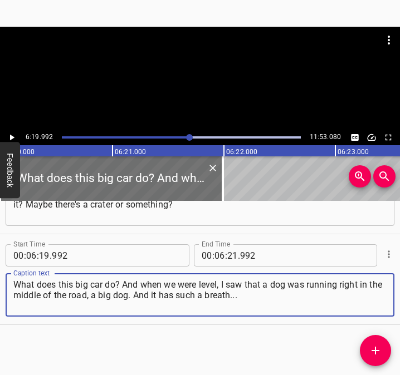
type textarea "What does this big car do? And when we were level, I saw that a dog was running…"
click at [8, 139] on icon "Play/Pause" at bounding box center [12, 137] width 10 height 10
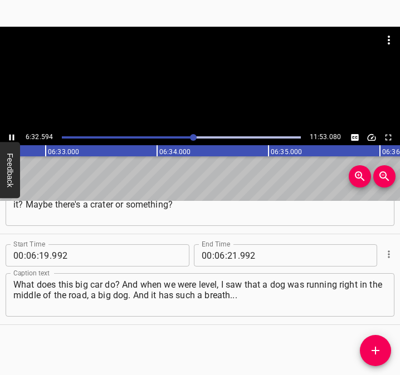
click at [13, 135] on icon "Play/Pause" at bounding box center [11, 138] width 5 height 6
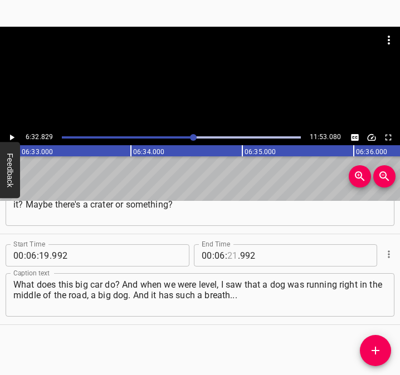
click at [228, 252] on input "number" at bounding box center [232, 255] width 11 height 22
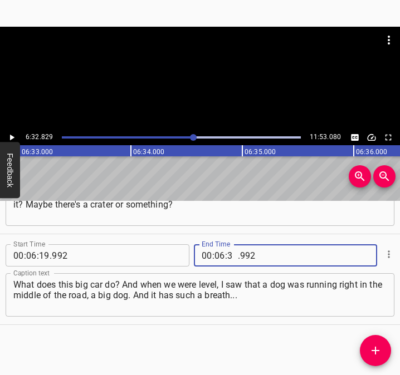
type input "32"
type input "829"
click at [371, 346] on icon "Add Cue" at bounding box center [374, 350] width 13 height 13
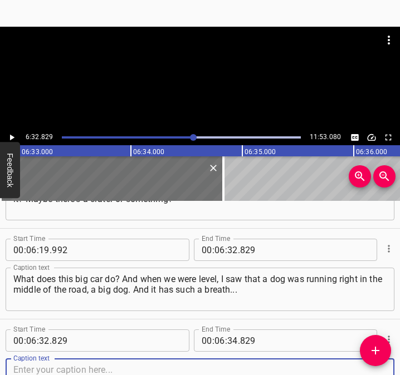
scroll to position [2690, 0]
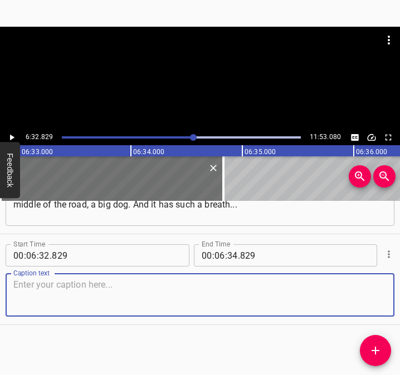
drag, startPoint x: 364, startPoint y: 288, endPoint x: 392, endPoint y: 288, distance: 27.3
click at [368, 288] on textarea at bounding box center [199, 295] width 373 height 32
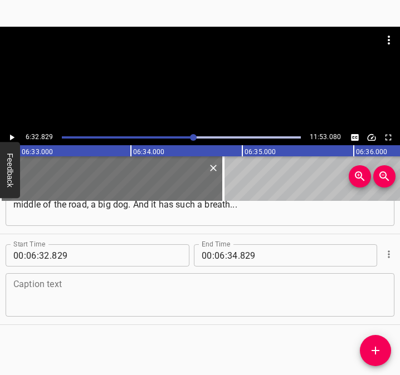
click at [60, 289] on textarea at bounding box center [199, 295] width 373 height 32
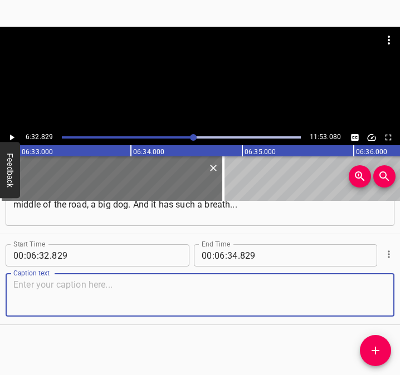
paste textarea "Frost, and in the cold you can see this breath, like the dog hecks when it runs…"
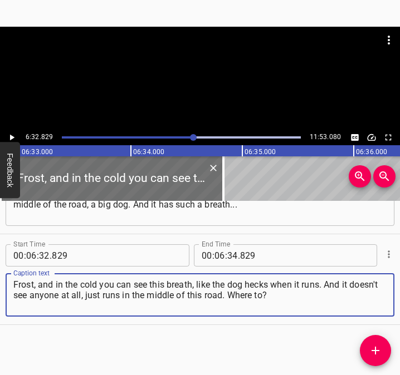
type textarea "Frost, and in the cold you can see this breath, like the dog hecks when it runs…"
click at [17, 134] on button "Play/Pause" at bounding box center [11, 137] width 14 height 14
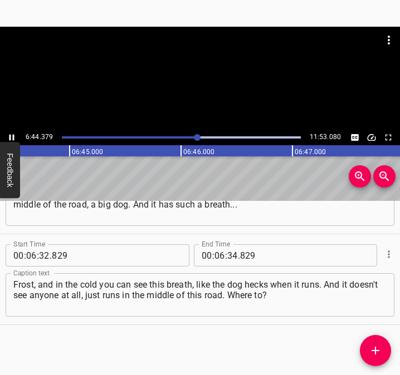
click at [12, 135] on icon "Play/Pause" at bounding box center [12, 137] width 10 height 10
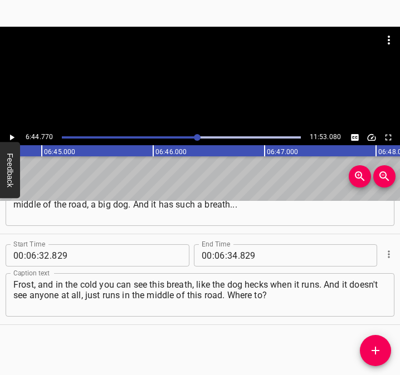
scroll to position [0, 45044]
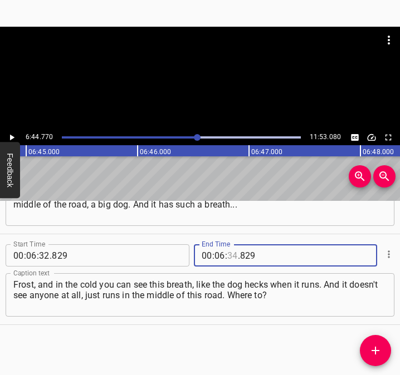
click at [227, 253] on input "number" at bounding box center [232, 255] width 11 height 22
type input "44"
type input "770"
click at [371, 352] on icon "Add Cue" at bounding box center [374, 350] width 13 height 13
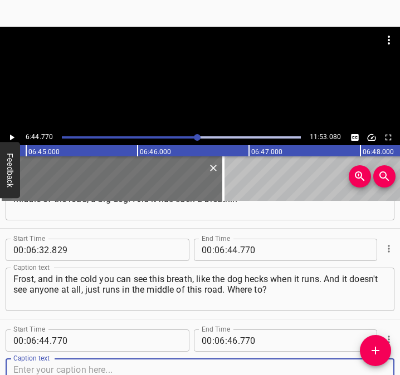
scroll to position [2780, 0]
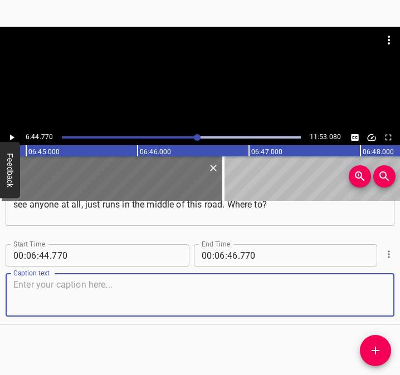
drag, startPoint x: 367, startPoint y: 299, endPoint x: 396, endPoint y: 296, distance: 28.6
click at [371, 299] on textarea at bounding box center [199, 295] width 373 height 32
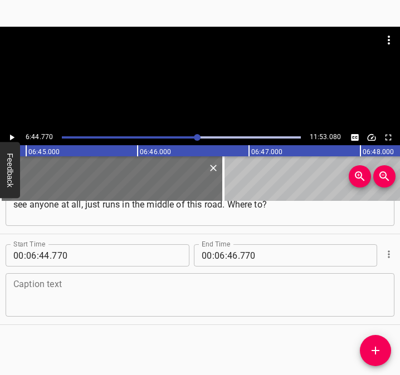
click at [27, 291] on textarea at bounding box center [199, 295] width 373 height 32
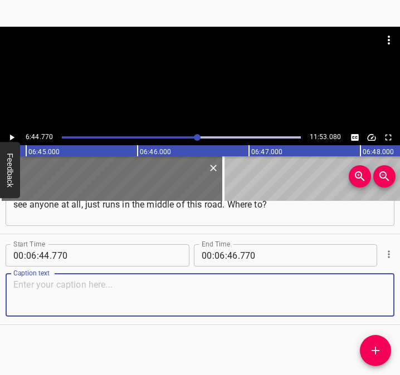
paste textarea "Where's its house? Where are its owners? And I was so impressed that, for examp…"
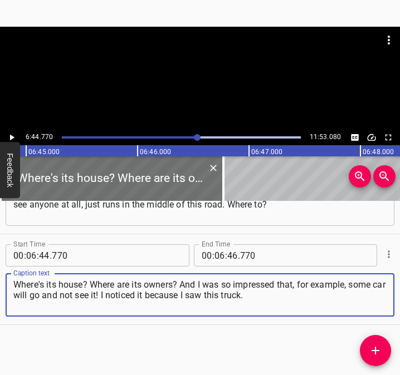
type textarea "Where's its house? Where are its owners? And I was so impressed that, for examp…"
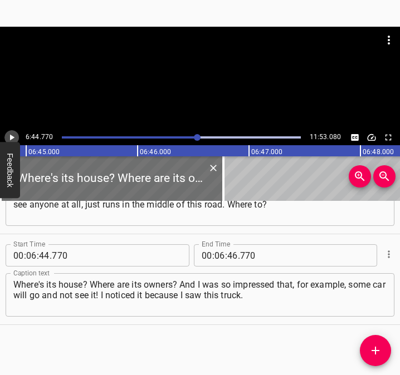
click at [11, 136] on icon "Play/Pause" at bounding box center [12, 138] width 4 height 6
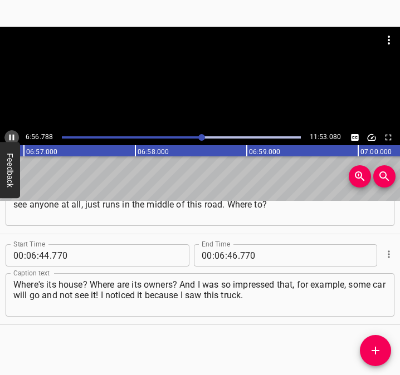
click at [7, 135] on icon "Play/Pause" at bounding box center [12, 137] width 10 height 10
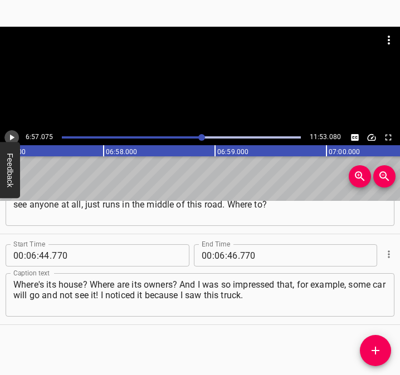
click at [7, 135] on icon "Play/Pause" at bounding box center [12, 137] width 10 height 10
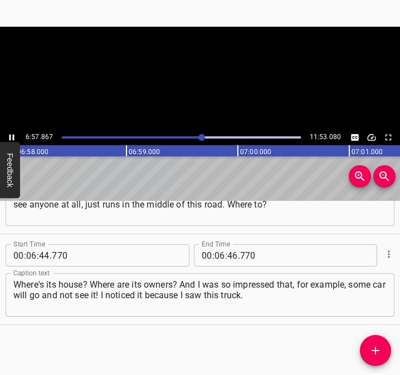
click at [7, 135] on icon "Play/Pause" at bounding box center [12, 137] width 10 height 10
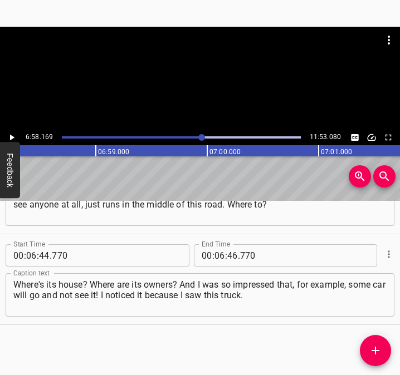
scroll to position [0, 46535]
click at [230, 258] on input "number" at bounding box center [232, 255] width 11 height 22
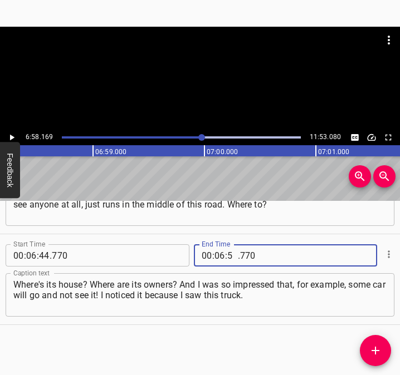
type input "58"
type input "169"
drag, startPoint x: 371, startPoint y: 344, endPoint x: 380, endPoint y: 344, distance: 8.9
click at [372, 344] on icon "Add Cue" at bounding box center [374, 350] width 13 height 13
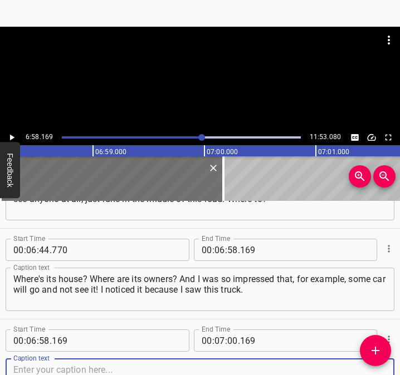
scroll to position [2871, 0]
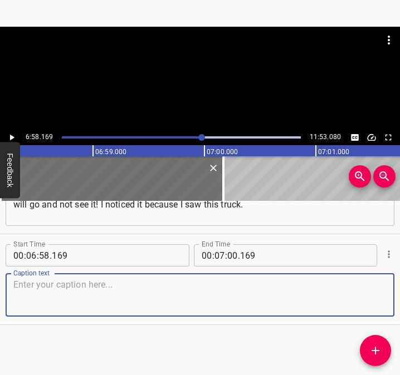
drag, startPoint x: 372, startPoint y: 292, endPoint x: 398, endPoint y: 283, distance: 28.2
click at [377, 289] on div "Caption text" at bounding box center [200, 294] width 388 height 43
click at [40, 279] on textarea at bounding box center [199, 295] width 373 height 32
paste textarea "It was probably after [DATE]. We returned to [GEOGRAPHIC_DATA] without children…"
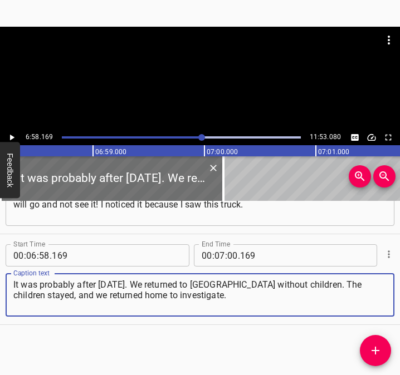
type textarea "It was probably after [DATE]. We returned to [GEOGRAPHIC_DATA] without children…"
click at [11, 136] on icon "Play/Pause" at bounding box center [12, 138] width 4 height 6
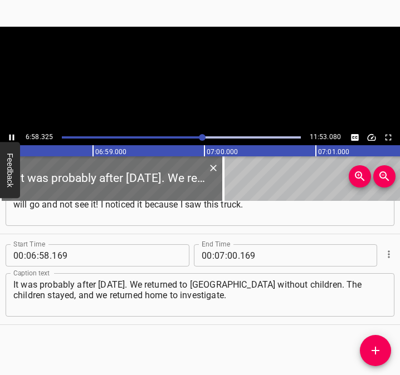
scroll to position [0, 46552]
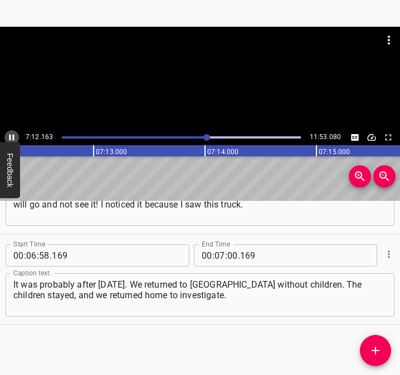
click at [8, 136] on icon "Play/Pause" at bounding box center [12, 137] width 10 height 10
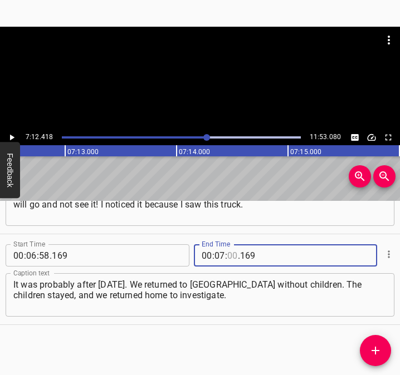
click at [227, 253] on input "number" at bounding box center [232, 255] width 11 height 22
type input "12"
type input "418"
click at [379, 348] on icon "Add Cue" at bounding box center [374, 350] width 13 height 13
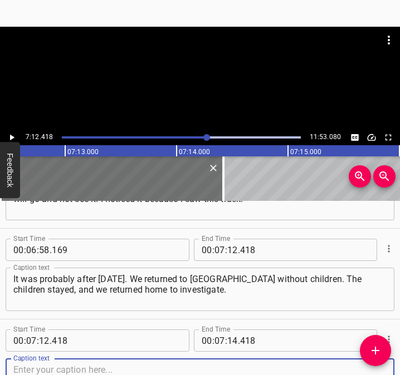
scroll to position [2962, 0]
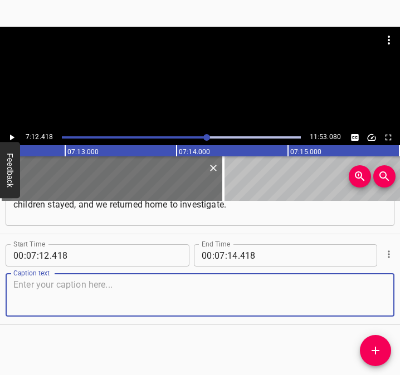
drag, startPoint x: 364, startPoint y: 295, endPoint x: 395, endPoint y: 293, distance: 30.7
click at [378, 294] on div "Caption text" at bounding box center [200, 294] width 388 height 43
click at [67, 301] on textarea at bounding box center [199, 295] width 373 height 32
paste textarea "We drove for about 7 hours, drove around, because there were such events in [GE…"
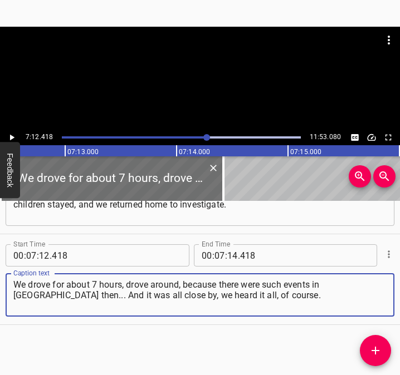
type textarea "We drove for about 7 hours, drove around, because there were such events in [GE…"
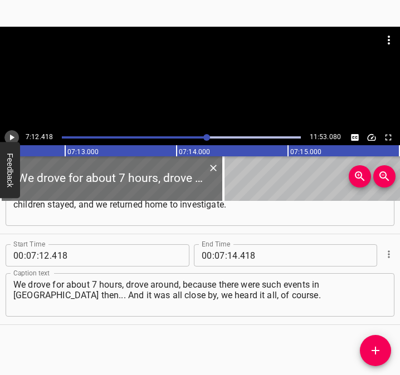
click at [14, 132] on button "Play/Pause" at bounding box center [11, 137] width 14 height 14
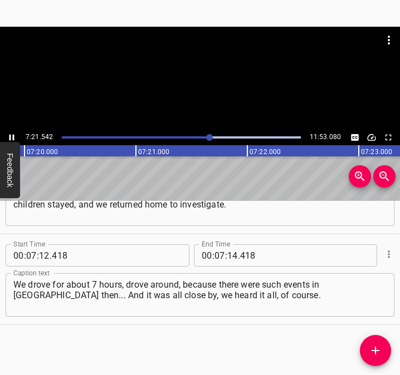
click at [8, 134] on icon "Play/Pause" at bounding box center [12, 137] width 10 height 10
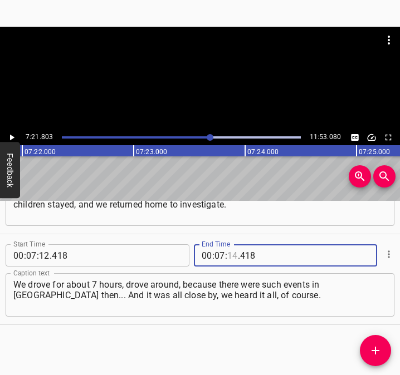
click at [227, 258] on input "number" at bounding box center [232, 255] width 11 height 22
type input "21"
type input "803"
click at [374, 347] on icon "Add Cue" at bounding box center [375, 351] width 8 height 8
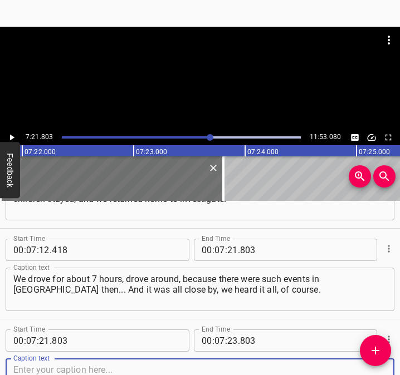
scroll to position [3053, 0]
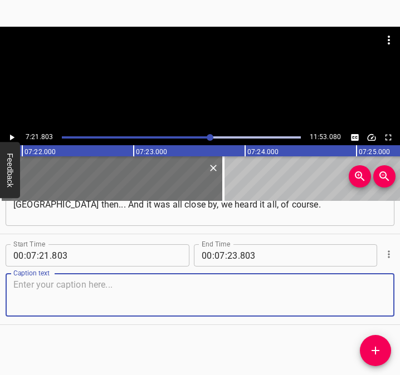
drag, startPoint x: 372, startPoint y: 303, endPoint x: 407, endPoint y: 290, distance: 37.7
click at [400, 290] on html "Caption Editor Batch Transcribe Login Sign Up Privacy Contact 7:21.803 11:53.08…" at bounding box center [200, 187] width 400 height 375
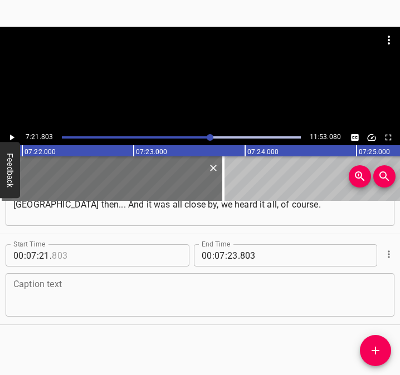
click at [107, 267] on div "Start Time 00 : 07 : 21 . Start Time End Time 00 : 07 : 23 . 803 End Time" at bounding box center [200, 254] width 388 height 29
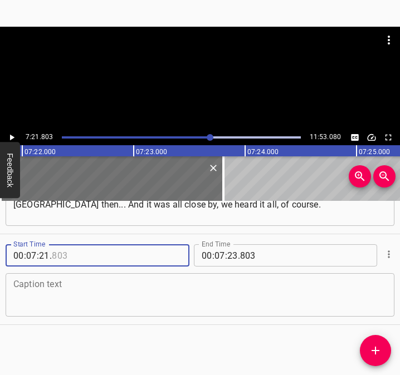
type input "803"
click at [96, 279] on textarea at bounding box center [199, 295] width 373 height 32
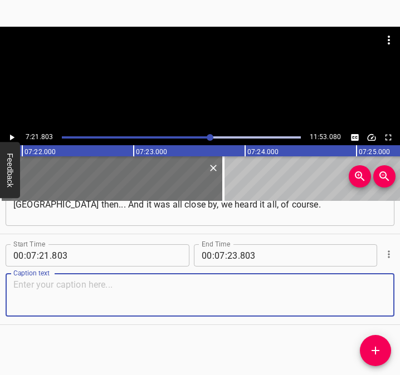
paste textarea "It didn't reach us, but everything was very clearly audible. And we knew, becau…"
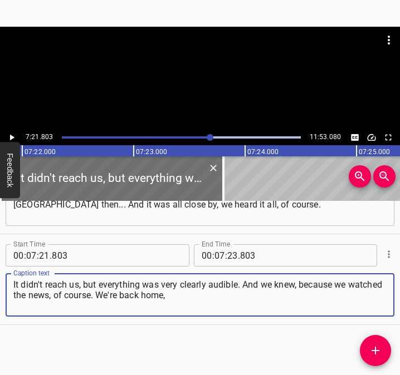
type textarea "It didn't reach us, but everything was very clearly audible. And we knew, becau…"
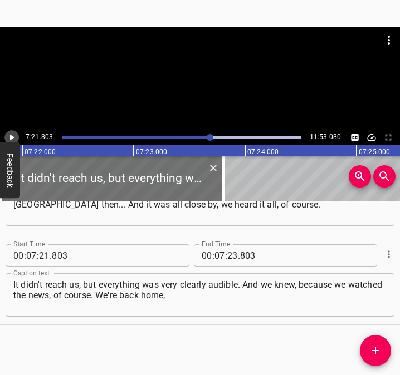
click at [11, 135] on icon "Play/Pause" at bounding box center [12, 138] width 4 height 6
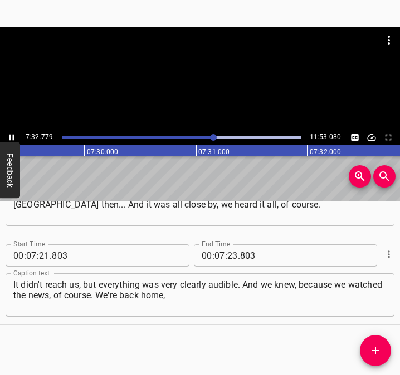
click at [12, 137] on icon "Play/Pause" at bounding box center [12, 137] width 10 height 10
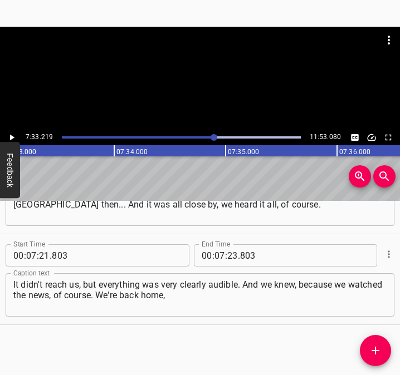
scroll to position [0, 50435]
click at [230, 257] on input "number" at bounding box center [232, 255] width 11 height 22
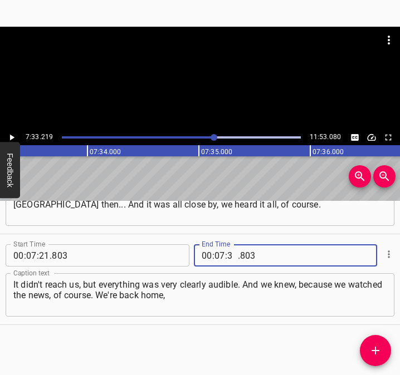
type input "33"
type input "219"
click at [378, 348] on icon "Add Cue" at bounding box center [374, 350] width 13 height 13
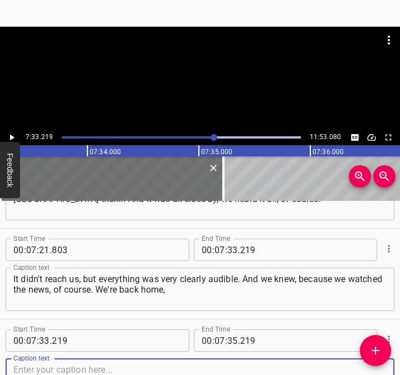
scroll to position [3143, 0]
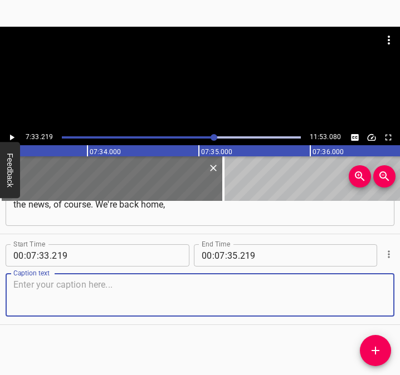
drag, startPoint x: 367, startPoint y: 308, endPoint x: 397, endPoint y: 298, distance: 31.9
click at [377, 304] on div "Caption text" at bounding box center [200, 294] width 388 height 43
click at [38, 290] on textarea at bounding box center [199, 295] width 373 height 32
paste textarea "and it's so good at home! Yes, it was very loud, we heard it, and there was dan…"
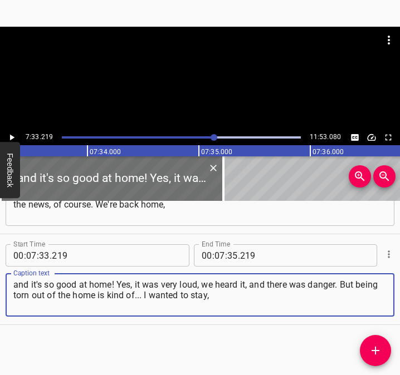
type textarea "and it's so good at home! Yes, it was very loud, we heard it, and there was dan…"
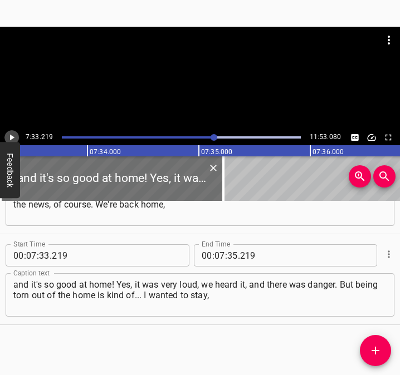
click at [13, 135] on icon "Play/Pause" at bounding box center [12, 137] width 10 height 10
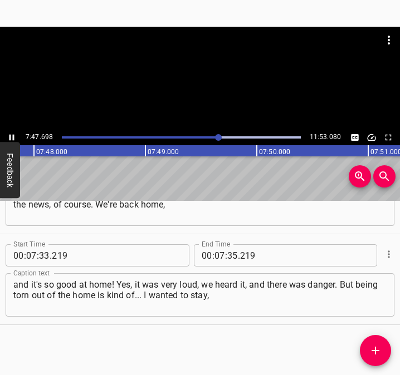
click at [8, 134] on icon "Play/Pause" at bounding box center [12, 137] width 10 height 10
click at [8, 132] on icon "Play/Pause" at bounding box center [12, 137] width 10 height 10
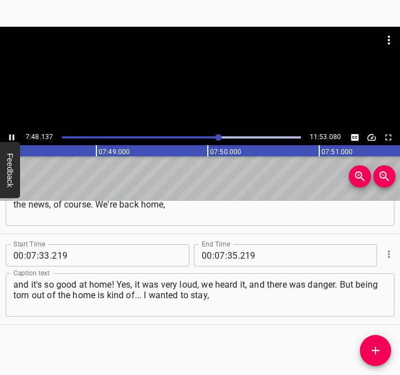
click at [8, 132] on icon "Play/Pause" at bounding box center [12, 137] width 10 height 10
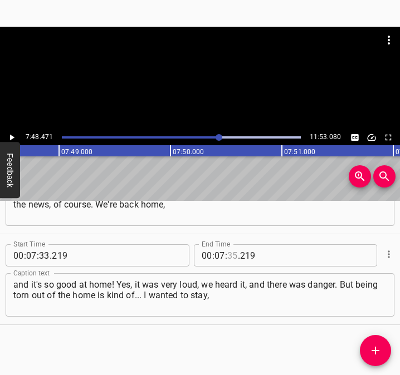
click at [229, 257] on input "number" at bounding box center [232, 255] width 11 height 22
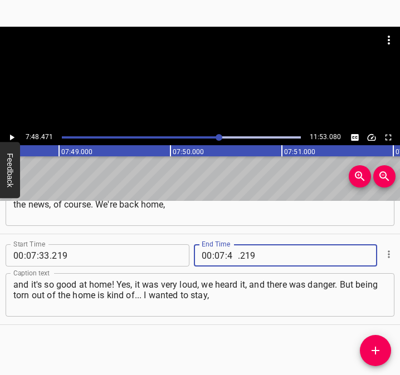
type input "48"
type input "471"
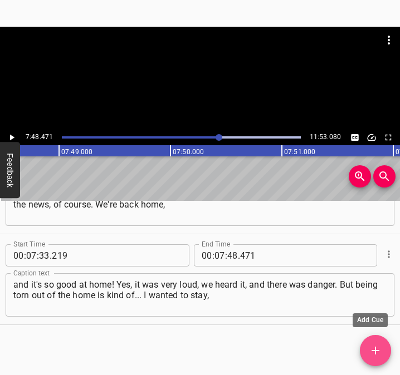
click at [371, 348] on icon "Add Cue" at bounding box center [374, 350] width 13 height 13
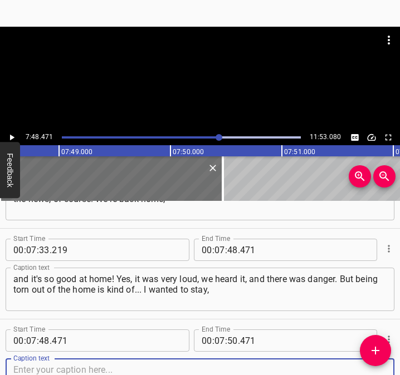
scroll to position [3234, 0]
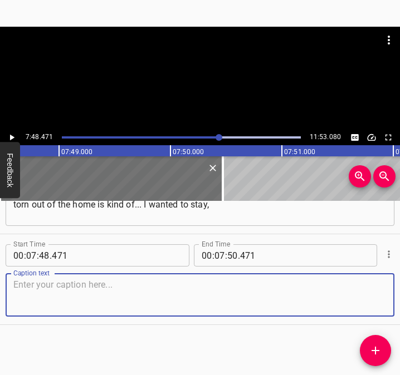
drag, startPoint x: 366, startPoint y: 294, endPoint x: 377, endPoint y: 291, distance: 11.6
click at [377, 291] on div "Caption text" at bounding box center [200, 294] width 388 height 43
click at [48, 302] on textarea at bounding box center [199, 295] width 373 height 32
paste textarea "but realizing that safety [is more important], we went back to the kids. We sta…"
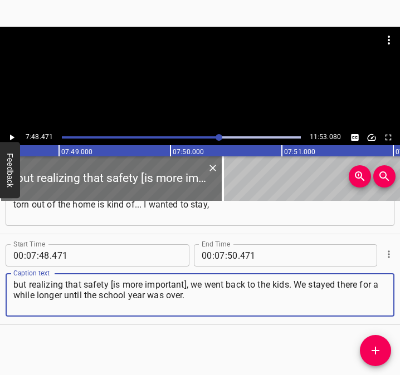
type textarea "but realizing that safety [is more important], we went back to the kids. We sta…"
